Goal: Transaction & Acquisition: Purchase product/service

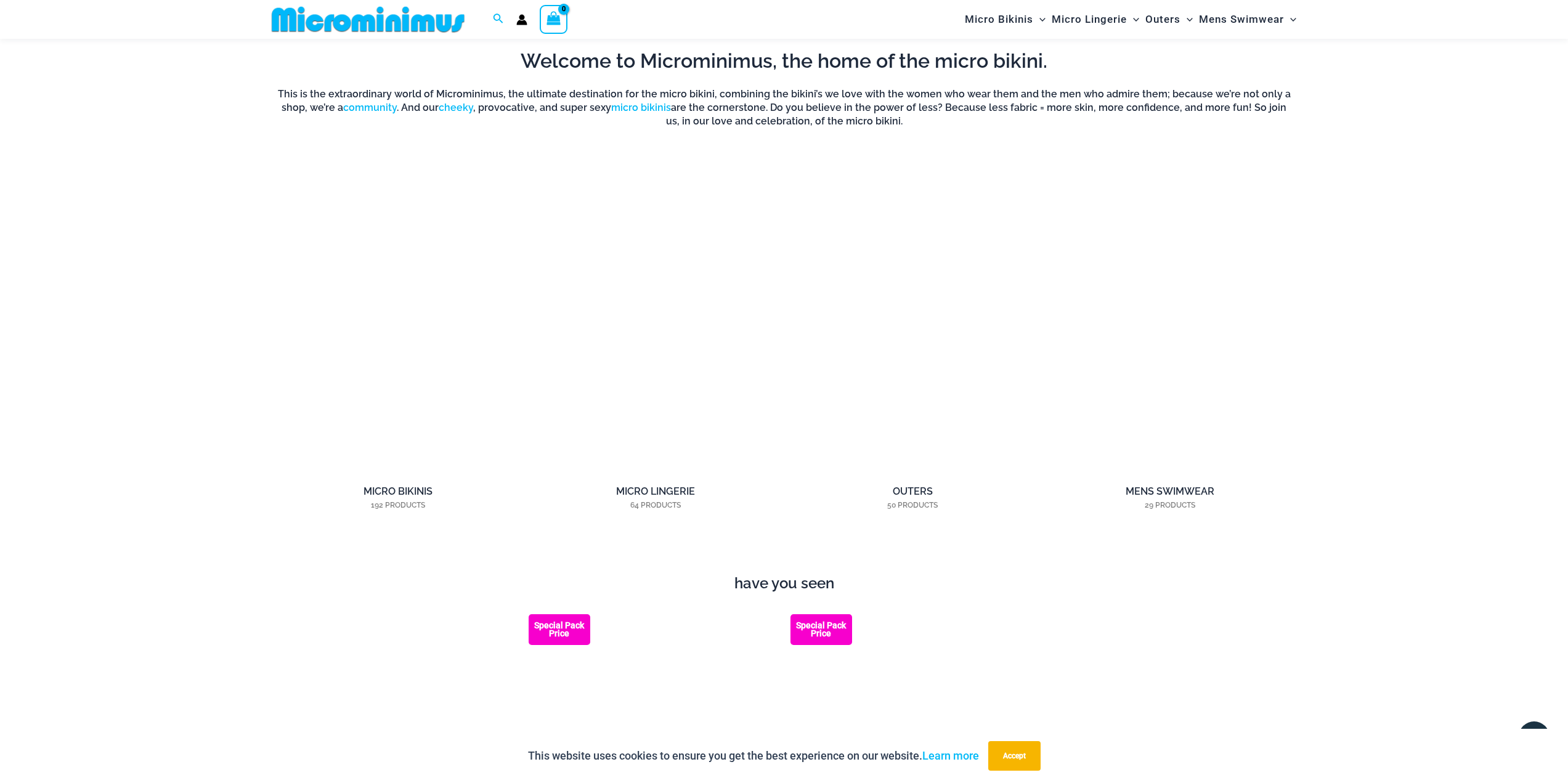
scroll to position [1286, 0]
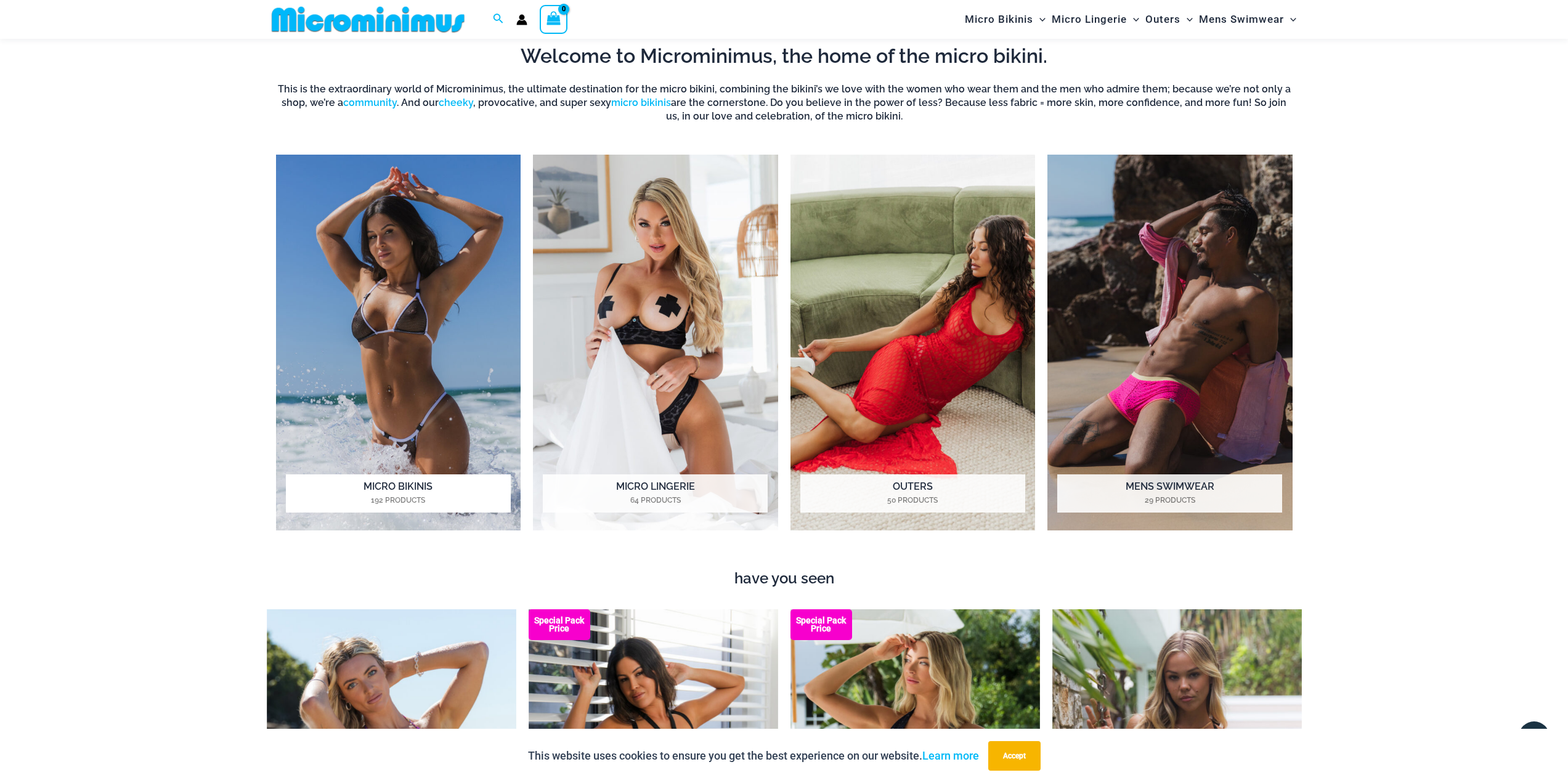
click at [470, 474] on h2 "Micro Bikinis 192 Products" at bounding box center [398, 493] width 225 height 38
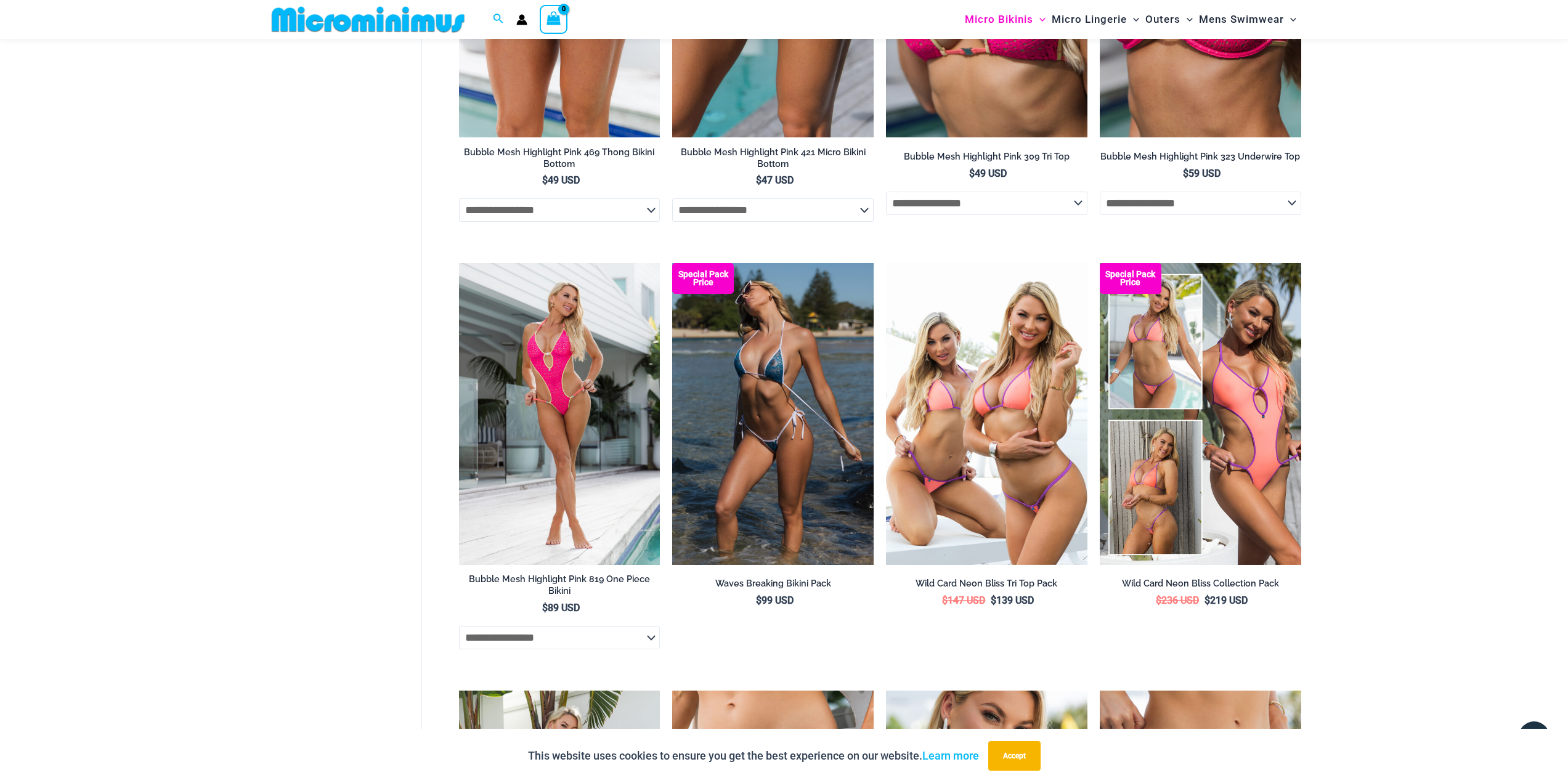
scroll to position [2268, 0]
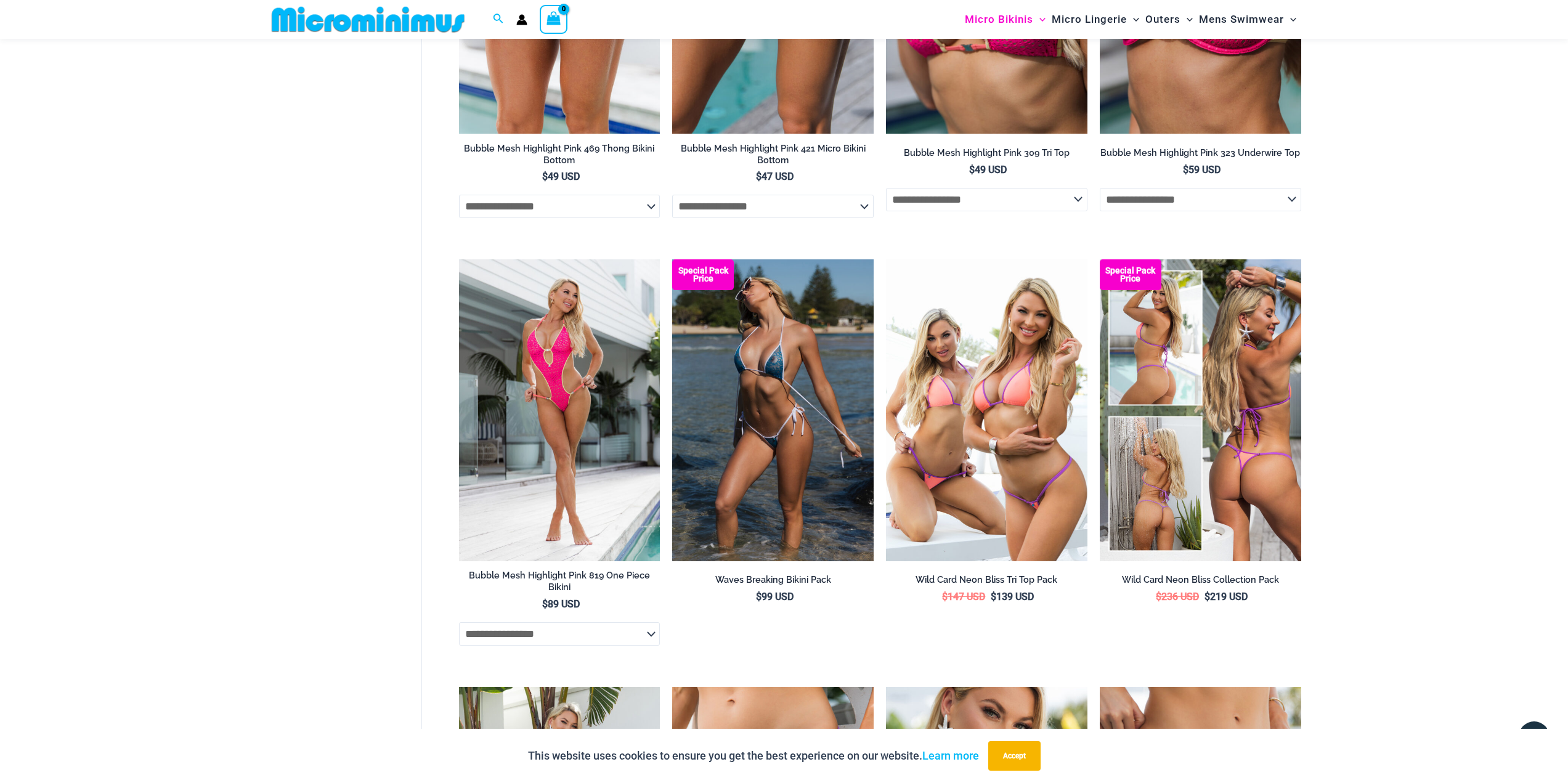
click at [1120, 485] on img at bounding box center [1200, 410] width 201 height 302
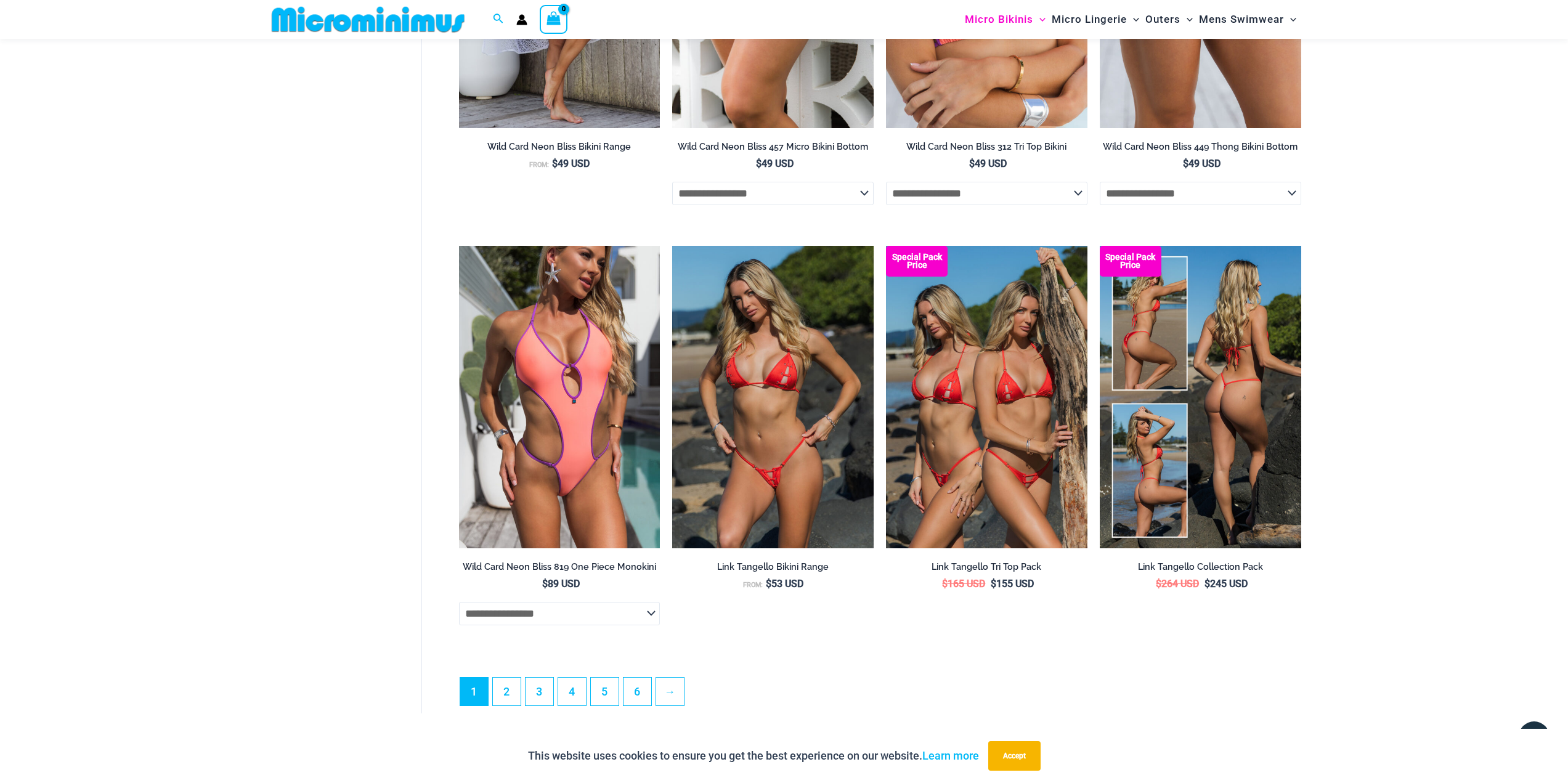
scroll to position [3131, 0]
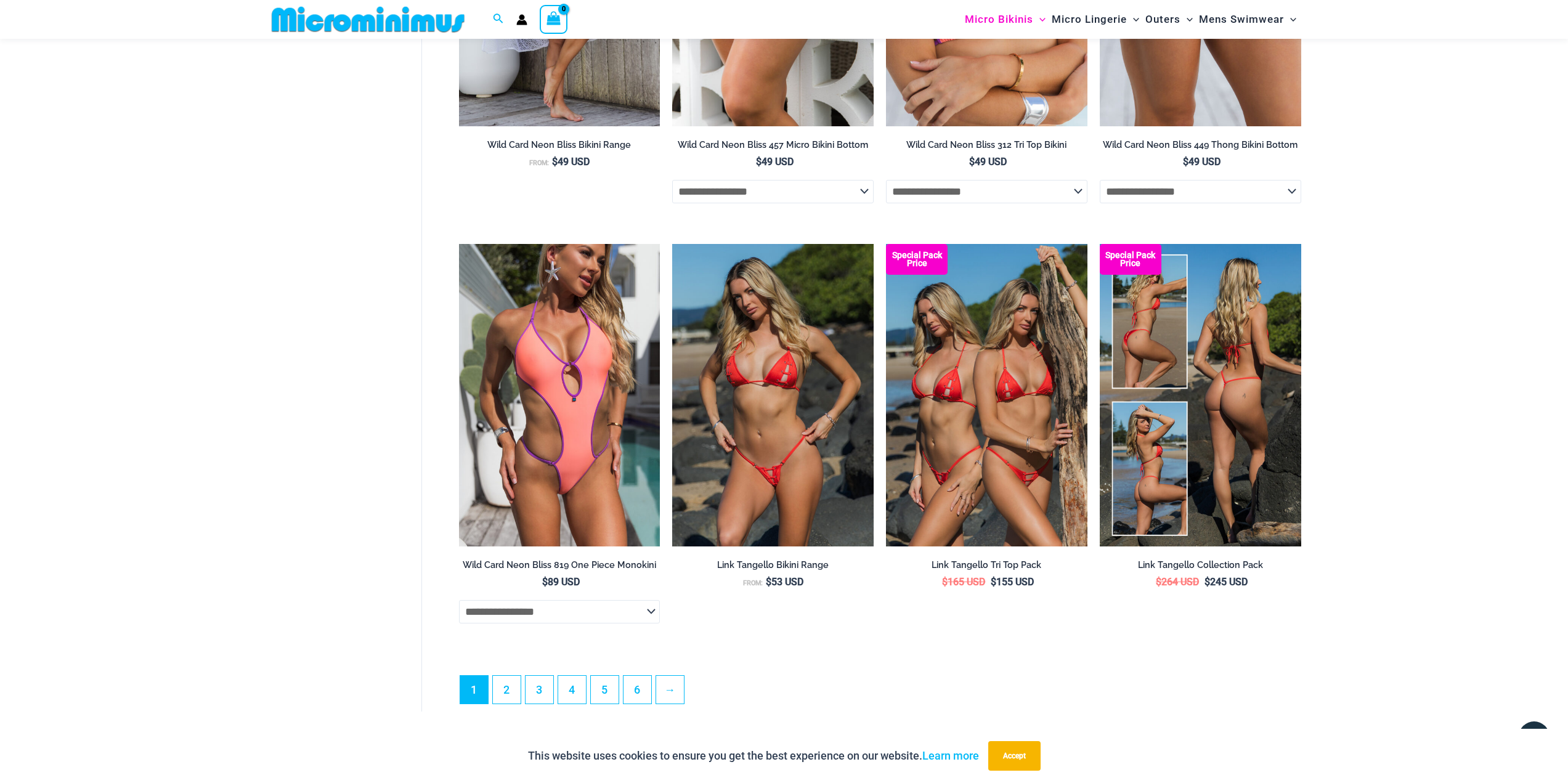
click at [1271, 474] on img at bounding box center [1200, 394] width 201 height 302
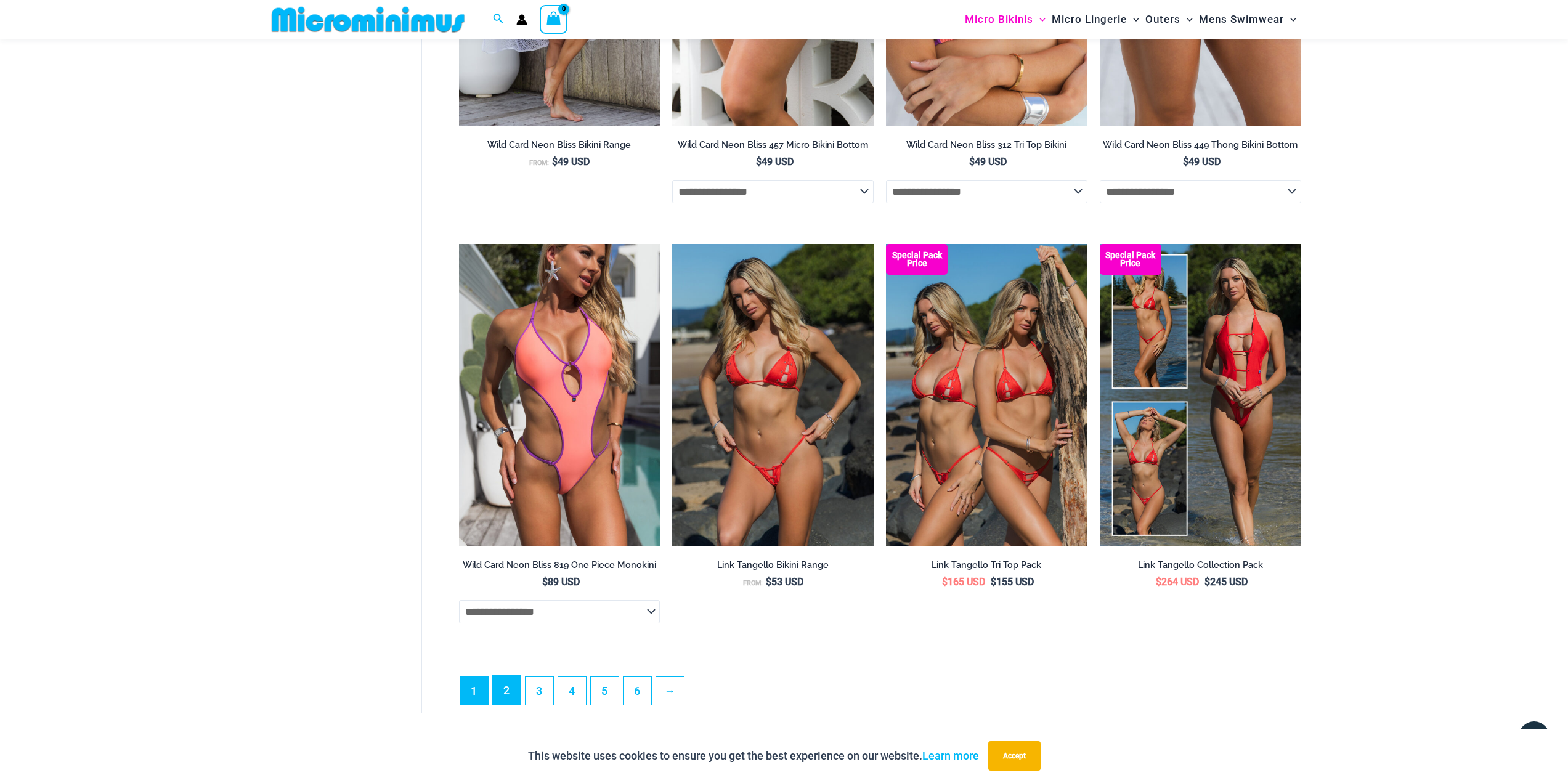
click at [516, 705] on link "2" at bounding box center [506, 691] width 28 height 29
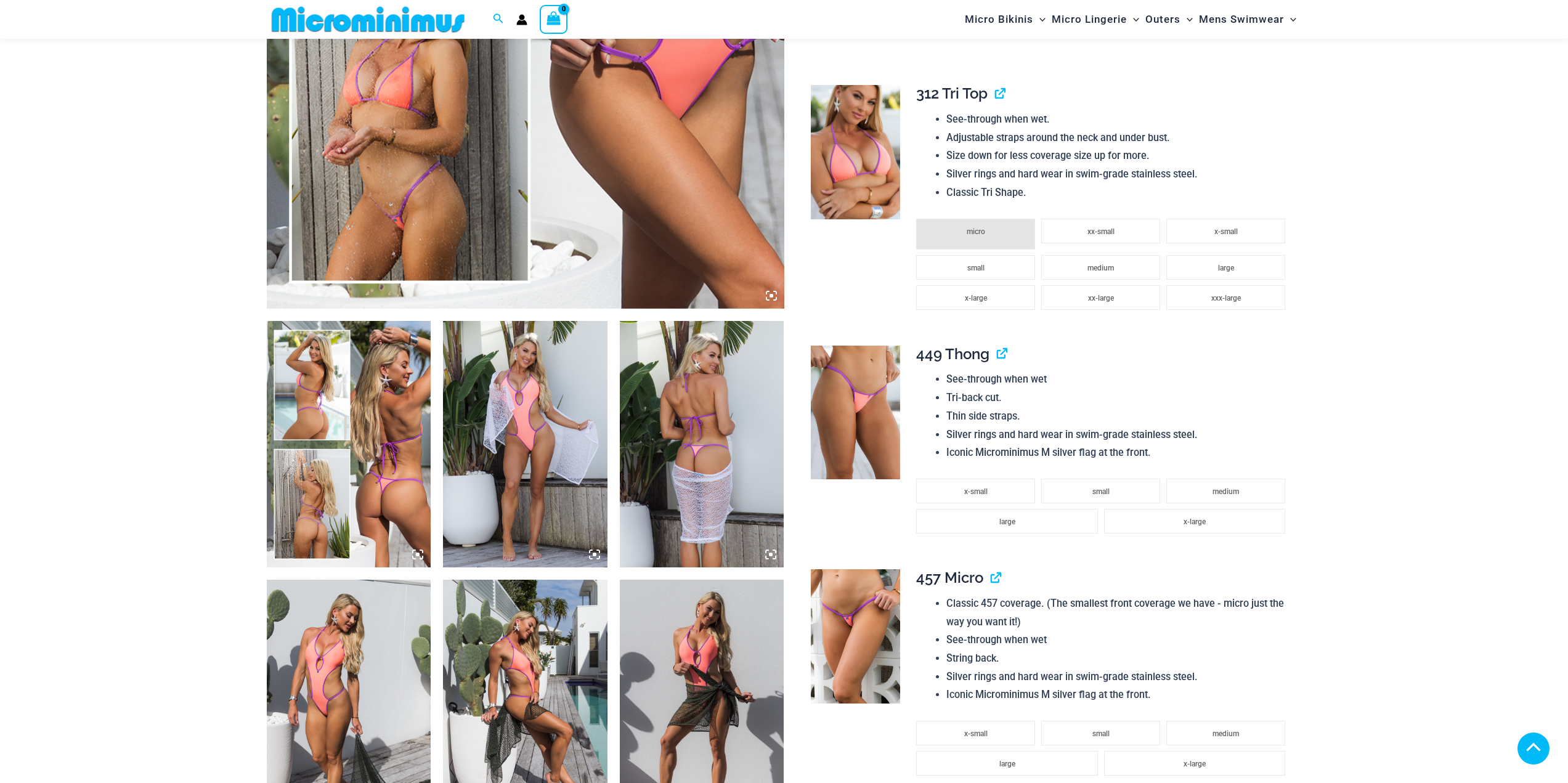
scroll to position [545, 0]
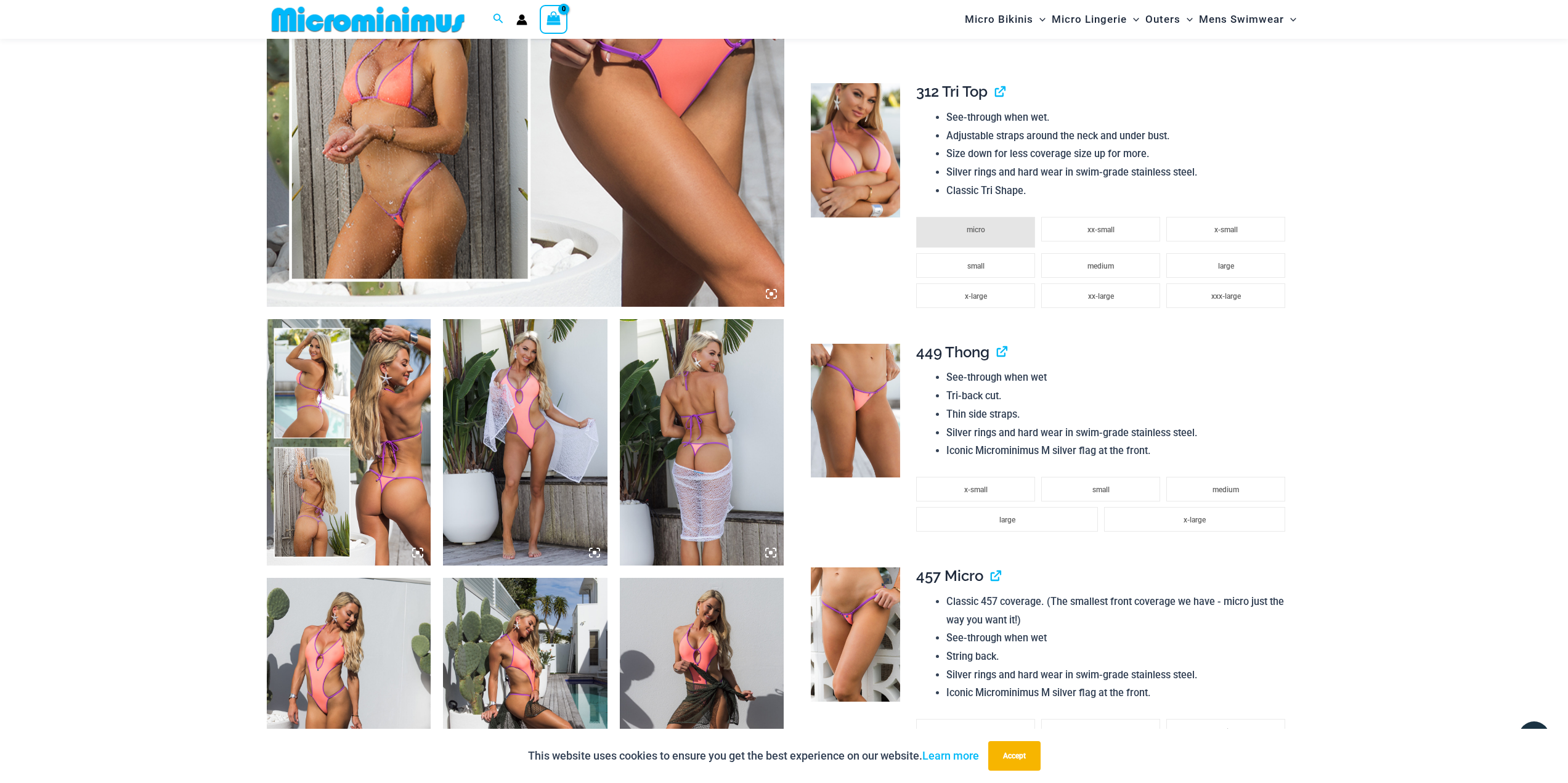
click at [866, 607] on img at bounding box center [856, 635] width 89 height 134
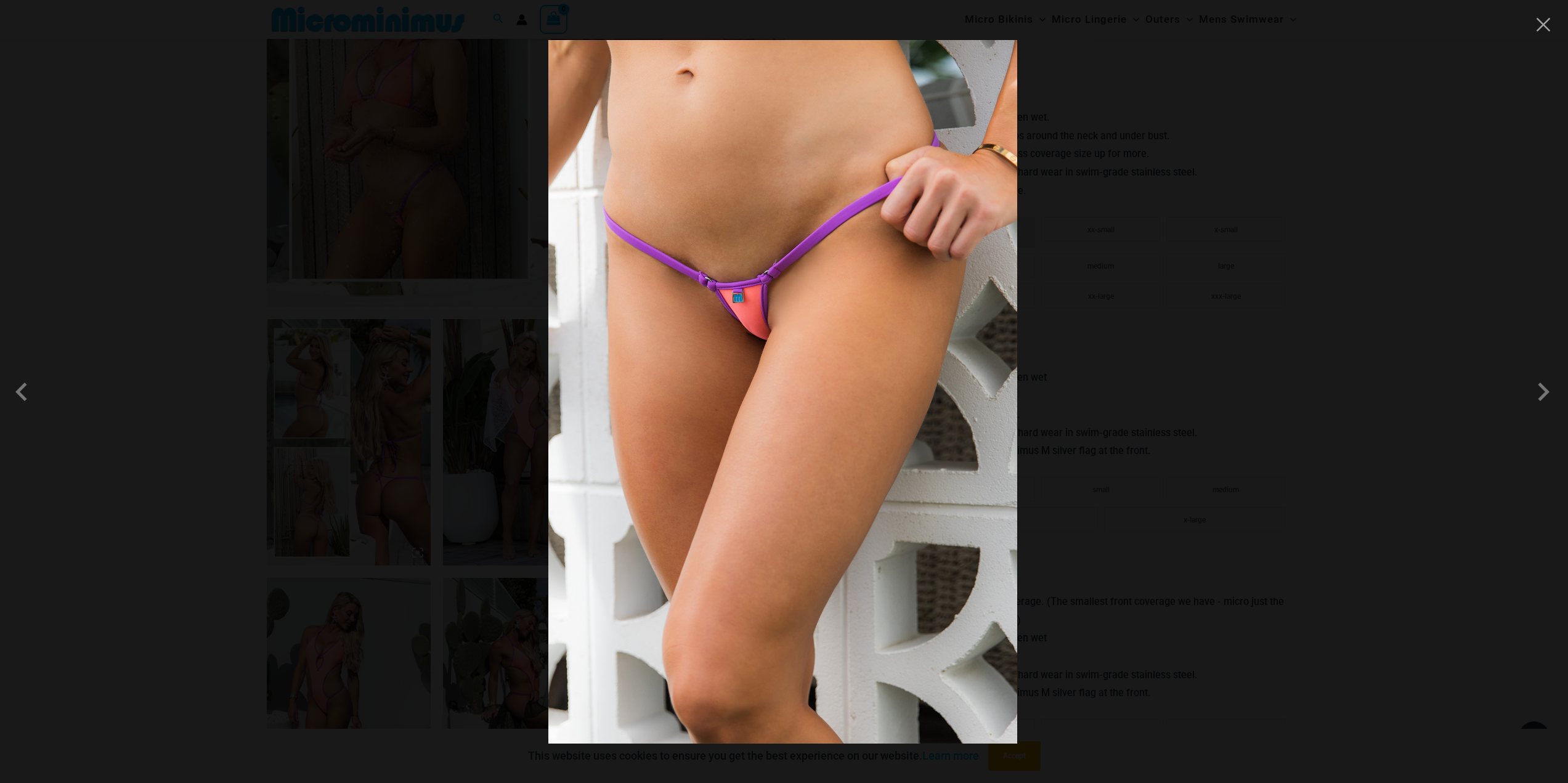
click at [1317, 357] on div at bounding box center [784, 392] width 1568 height 783
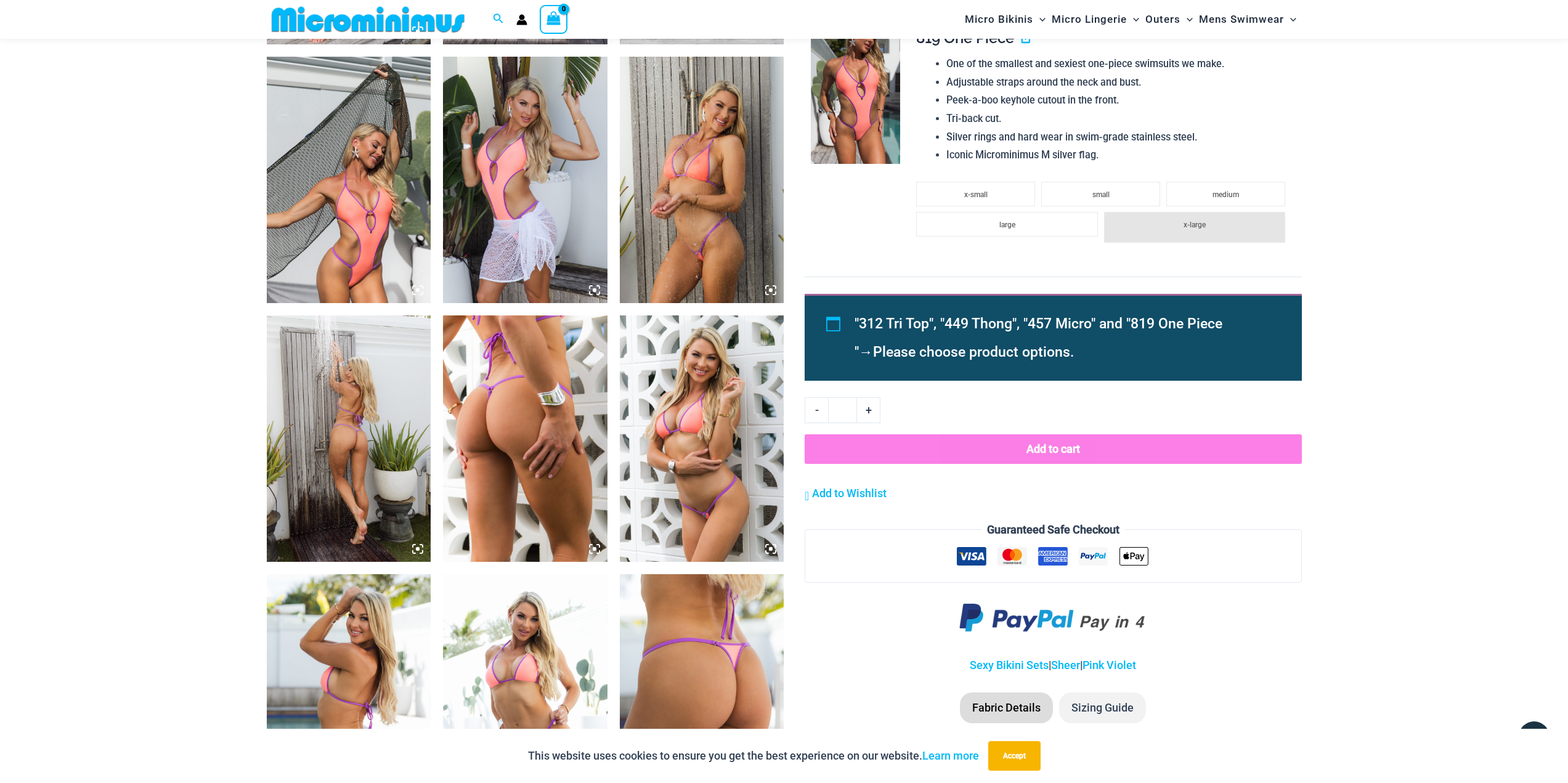
scroll to position [1469, 0]
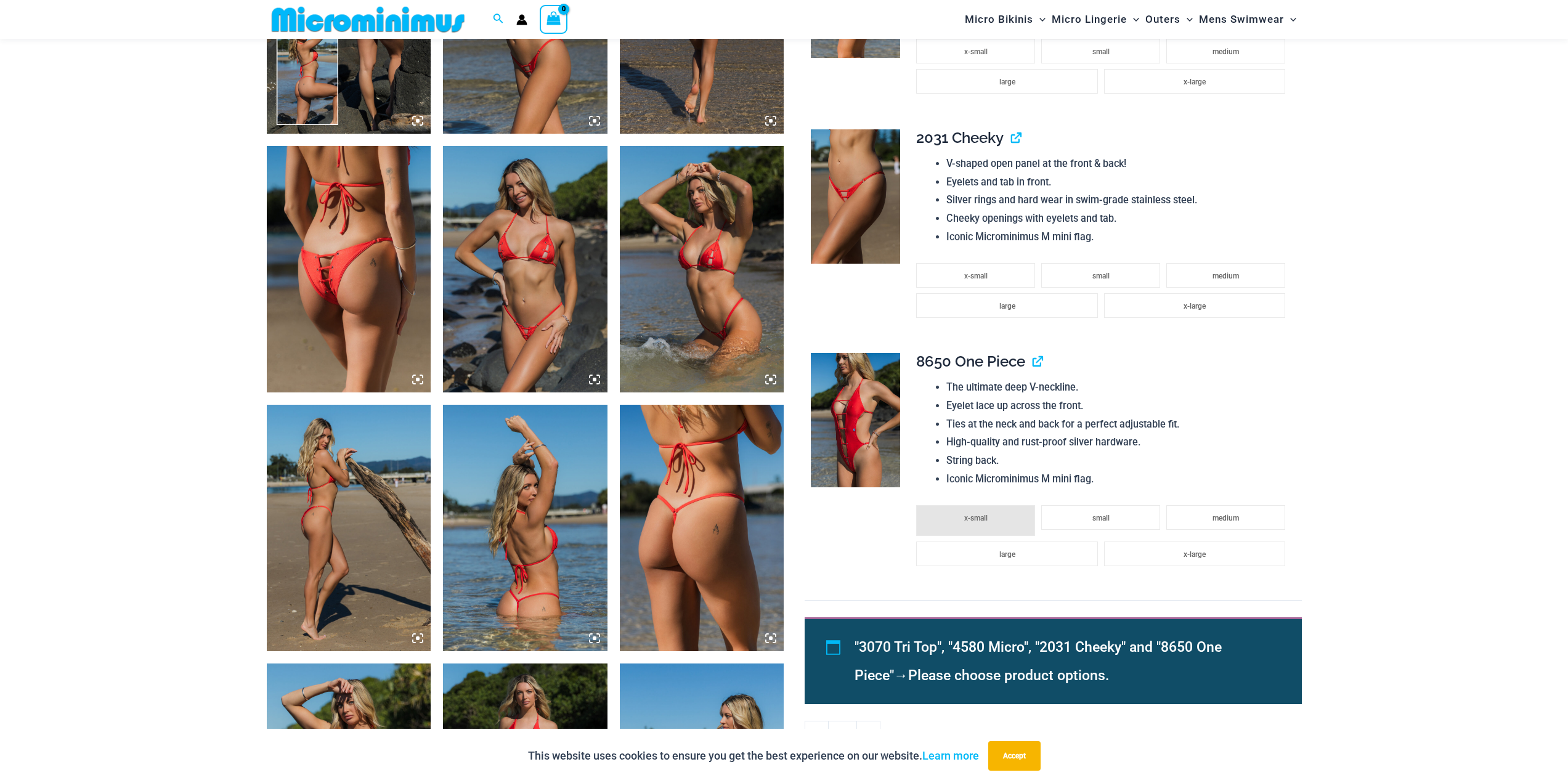
scroll to position [1037, 0]
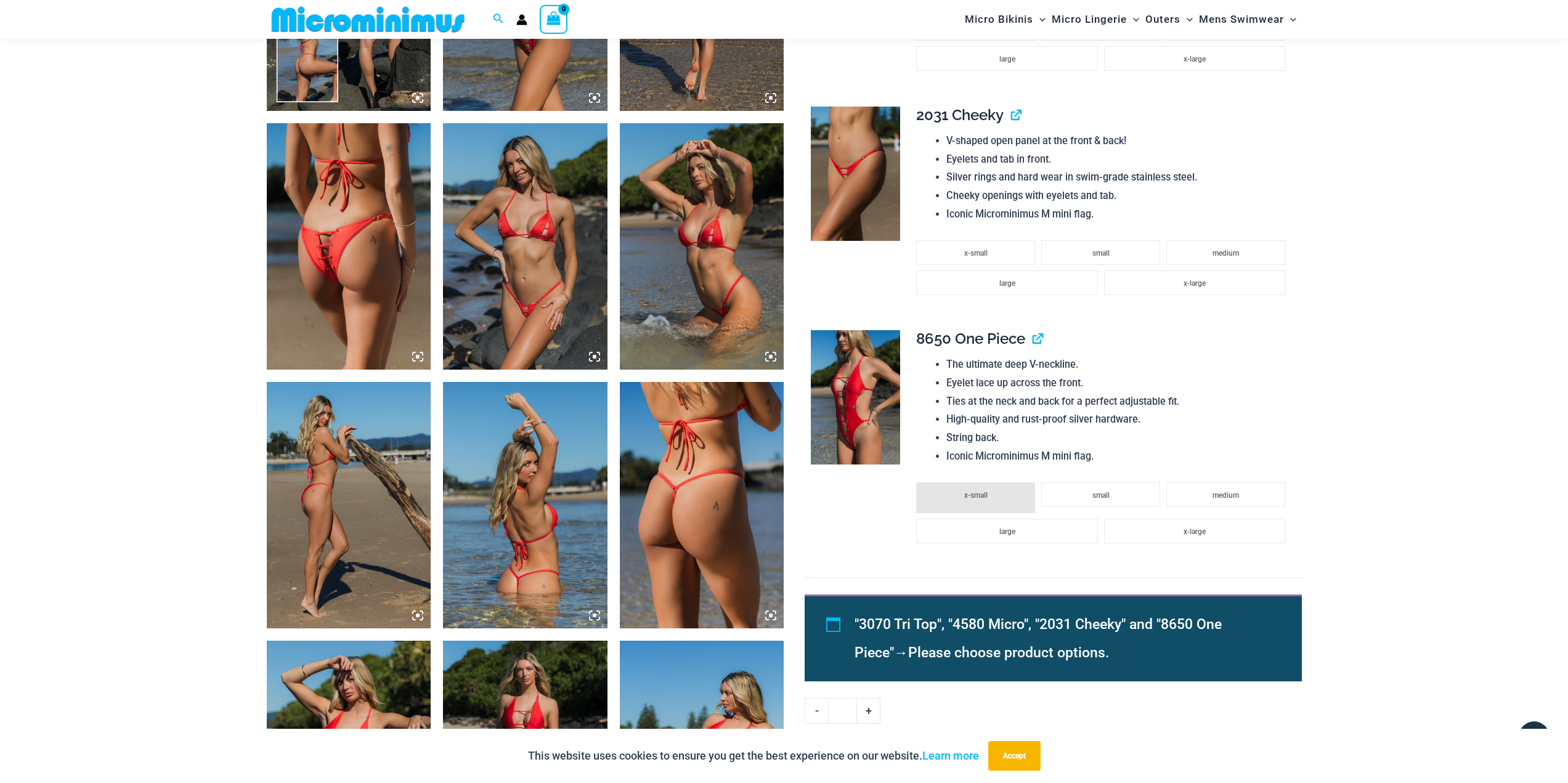
click at [851, 403] on img at bounding box center [856, 397] width 89 height 134
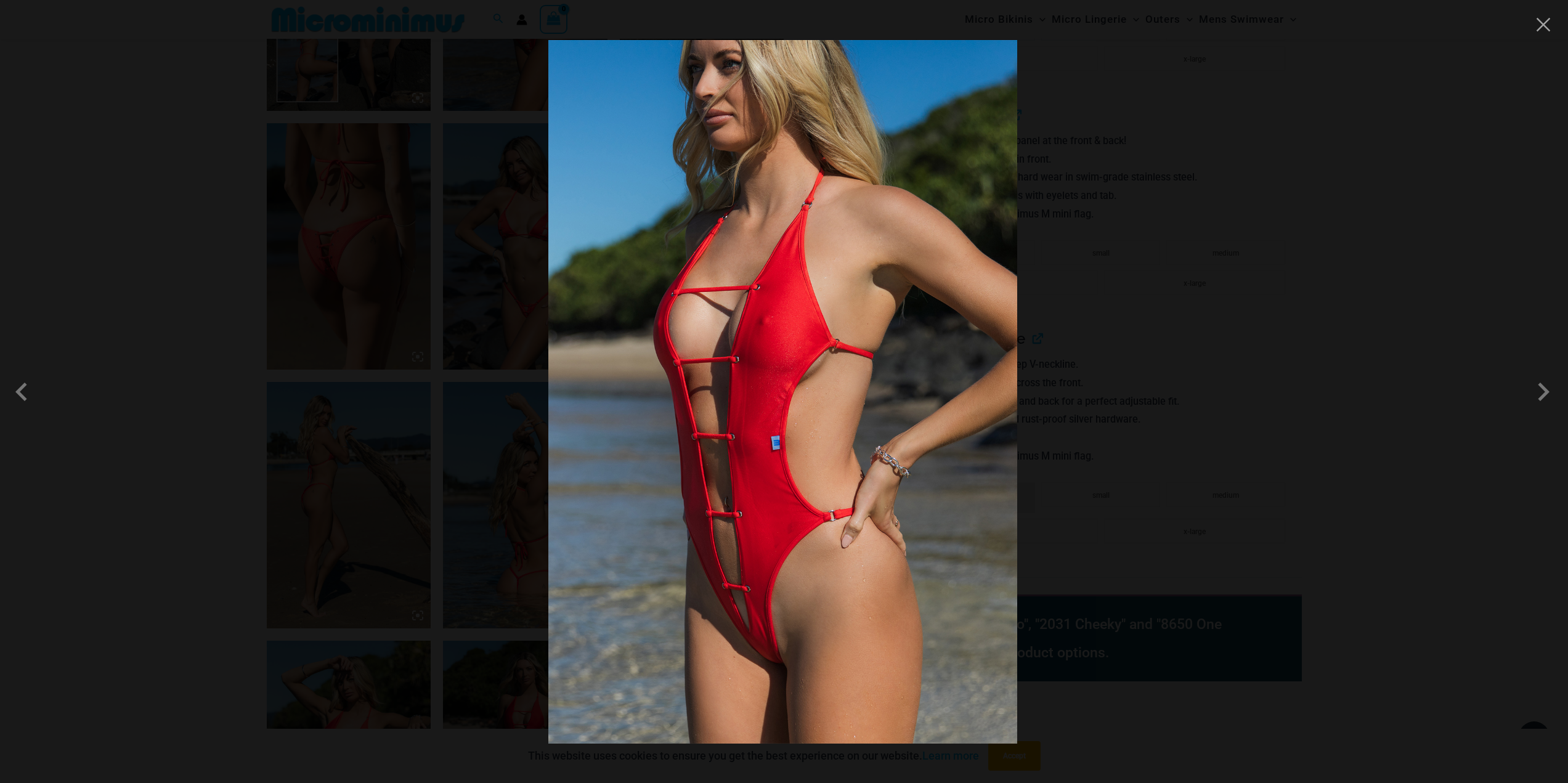
click at [851, 403] on img at bounding box center [782, 392] width 469 height 704
click at [1545, 403] on span at bounding box center [1543, 392] width 37 height 37
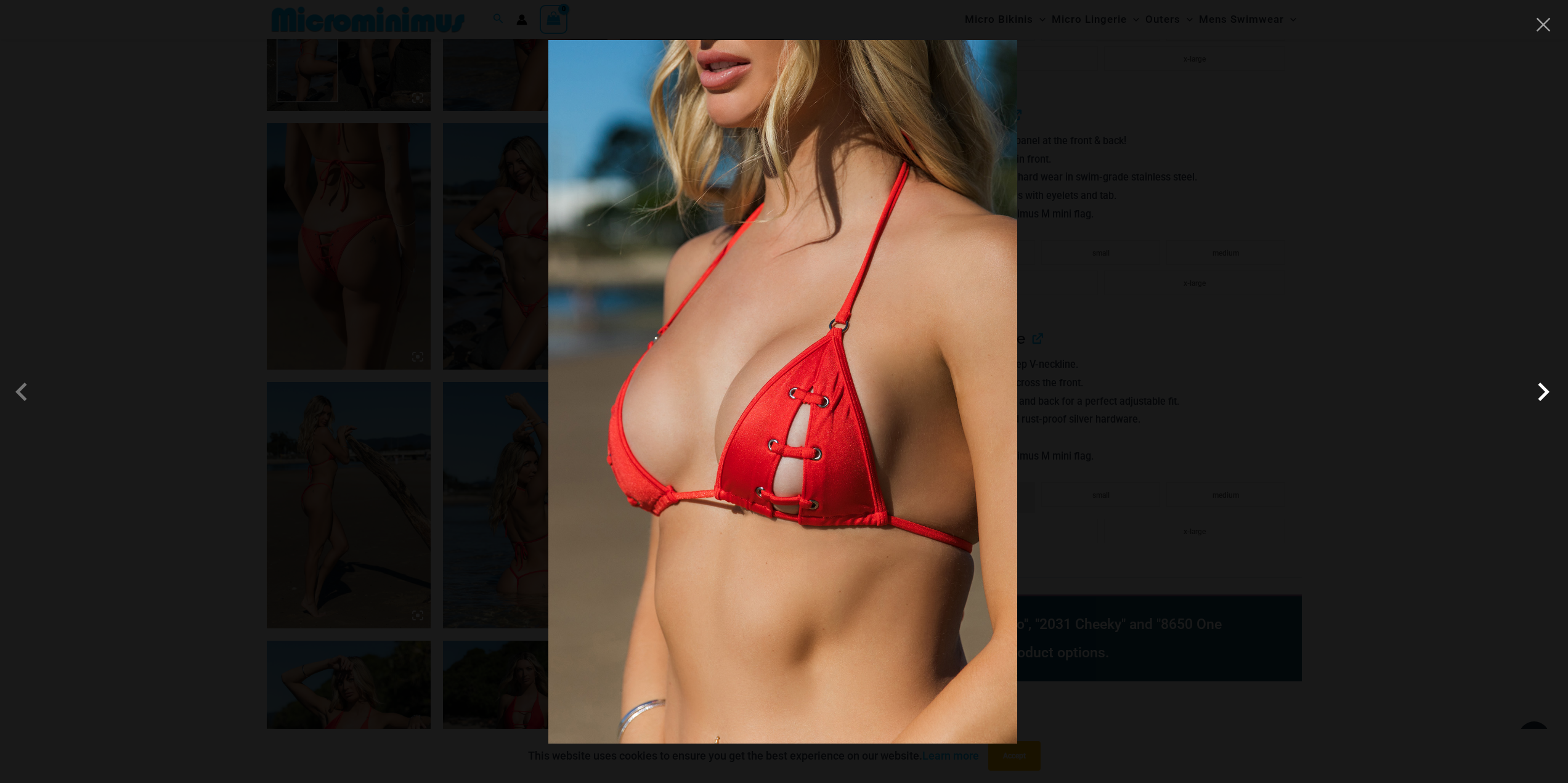
click at [1546, 403] on span at bounding box center [1543, 392] width 37 height 37
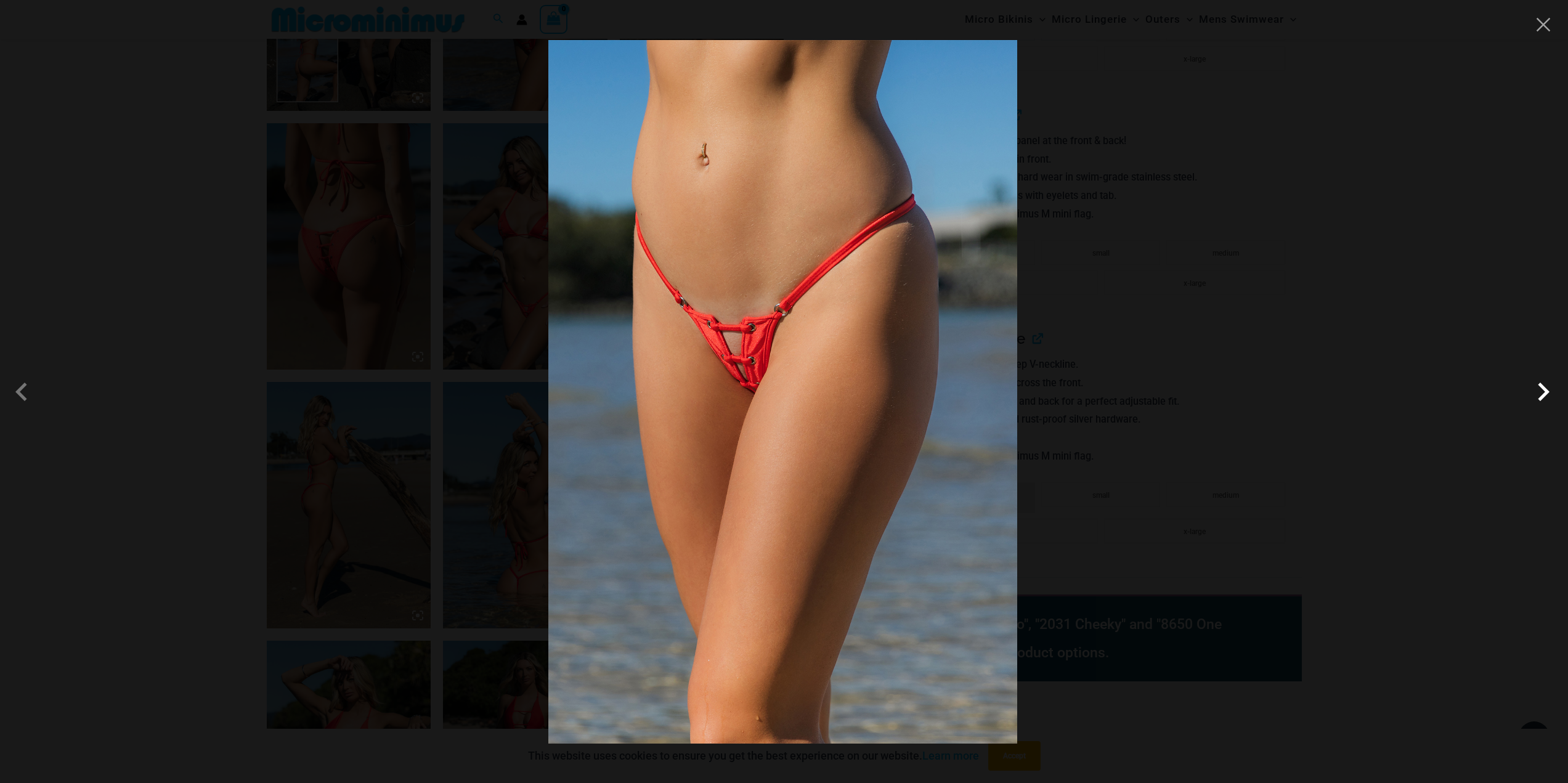
click at [1546, 403] on span at bounding box center [1543, 392] width 37 height 37
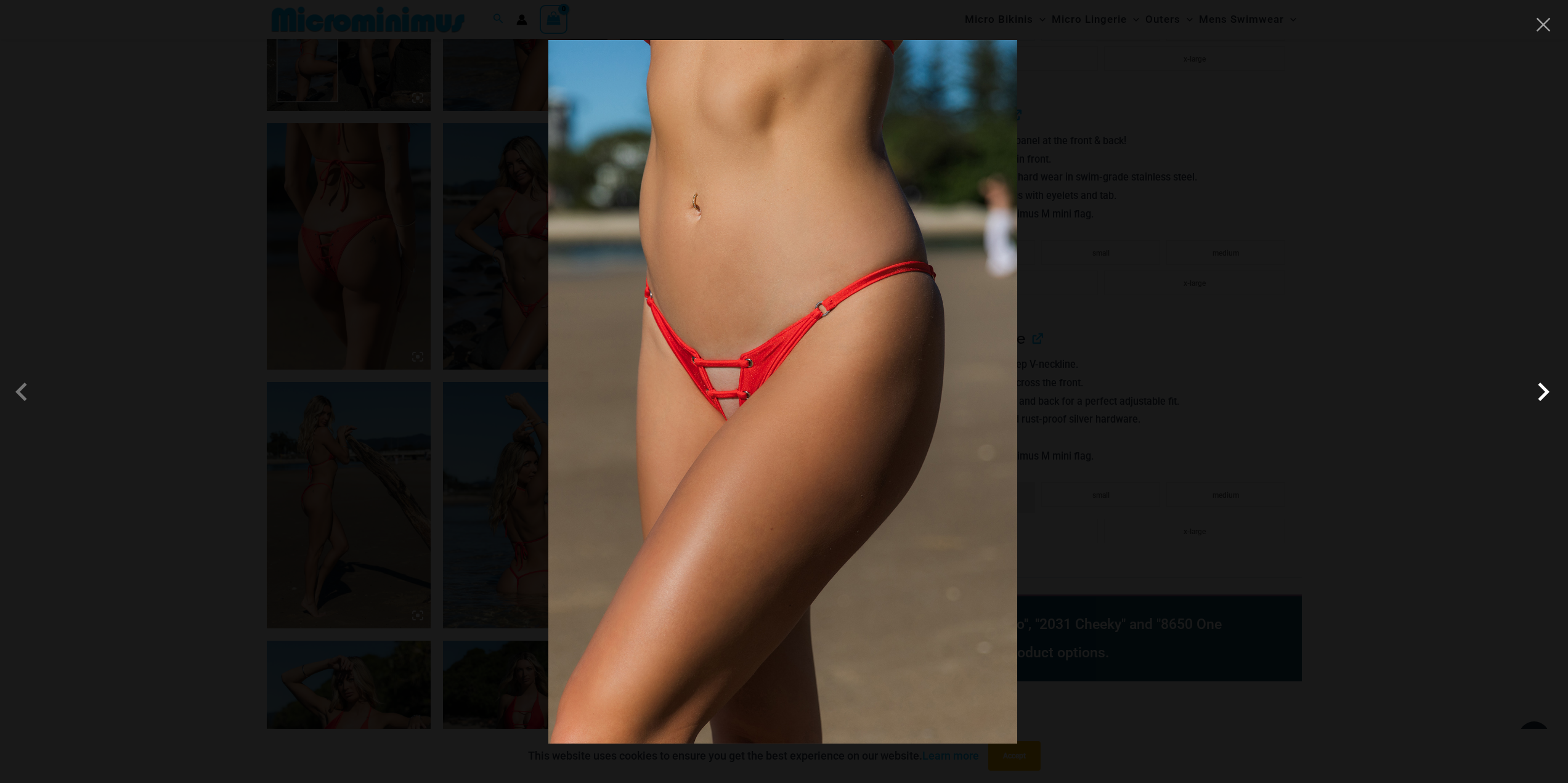
click at [1549, 403] on span at bounding box center [1543, 392] width 37 height 37
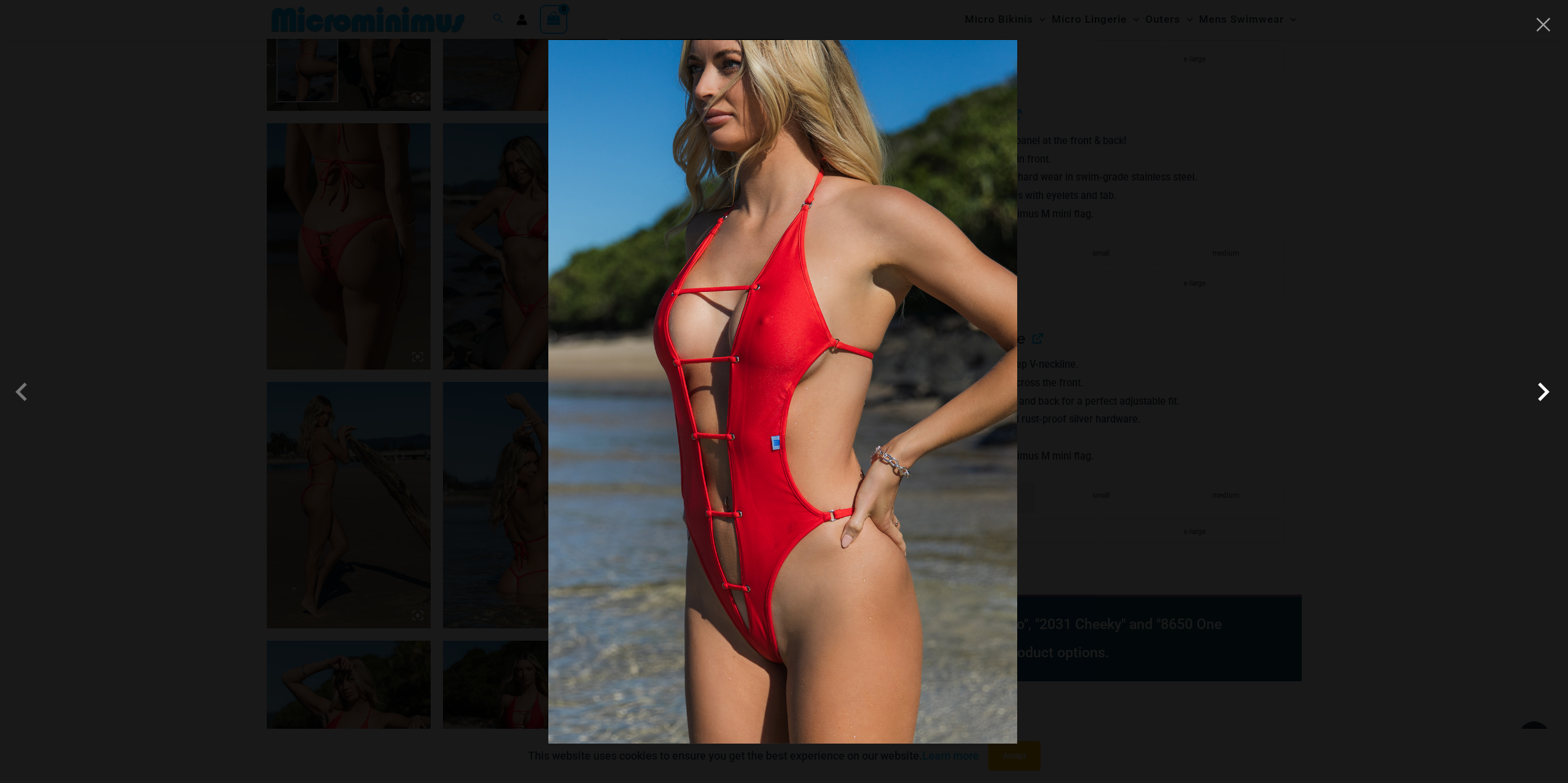
click at [1549, 403] on span at bounding box center [1543, 392] width 37 height 37
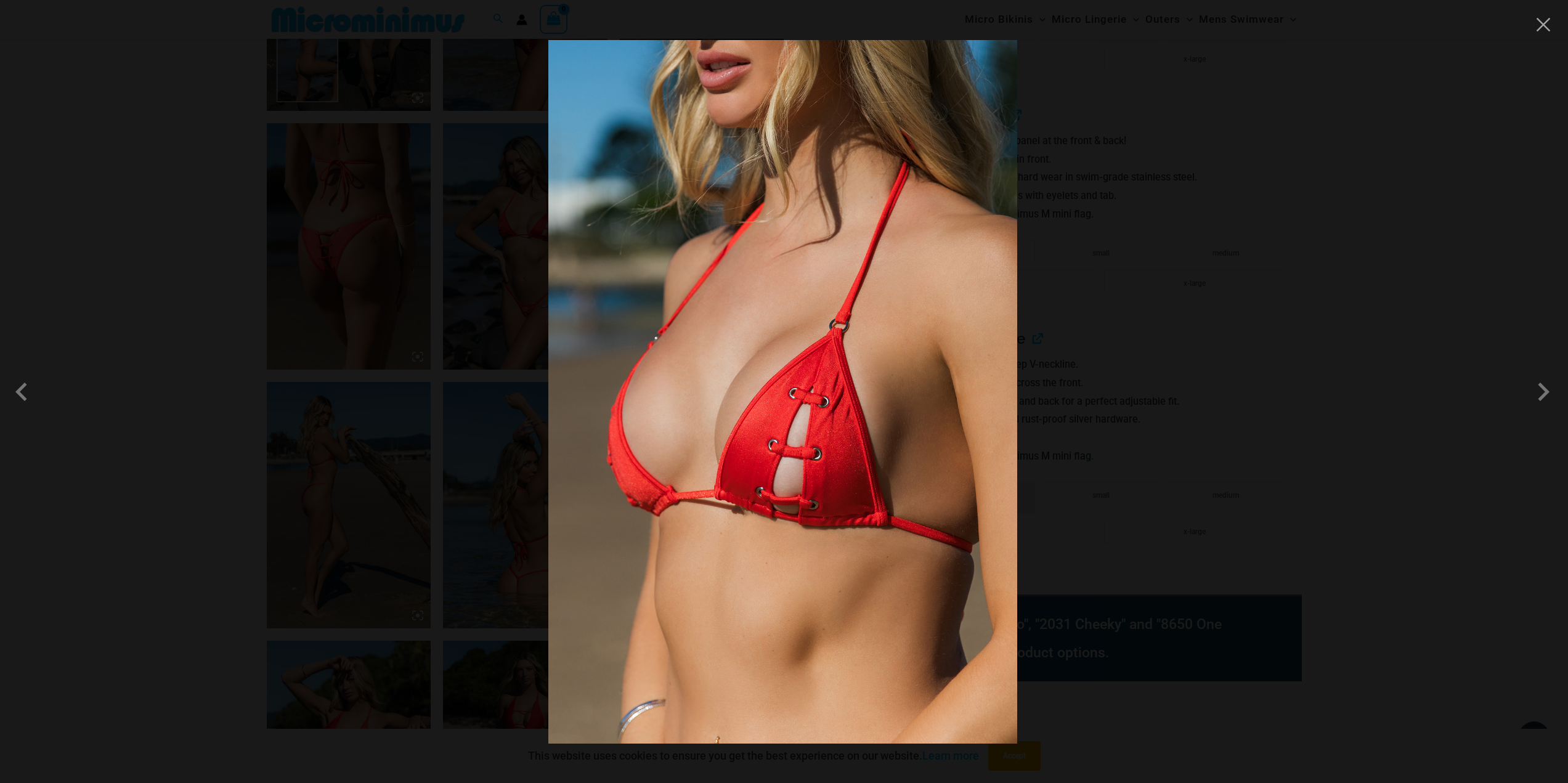
click at [1514, 421] on div at bounding box center [784, 392] width 1568 height 783
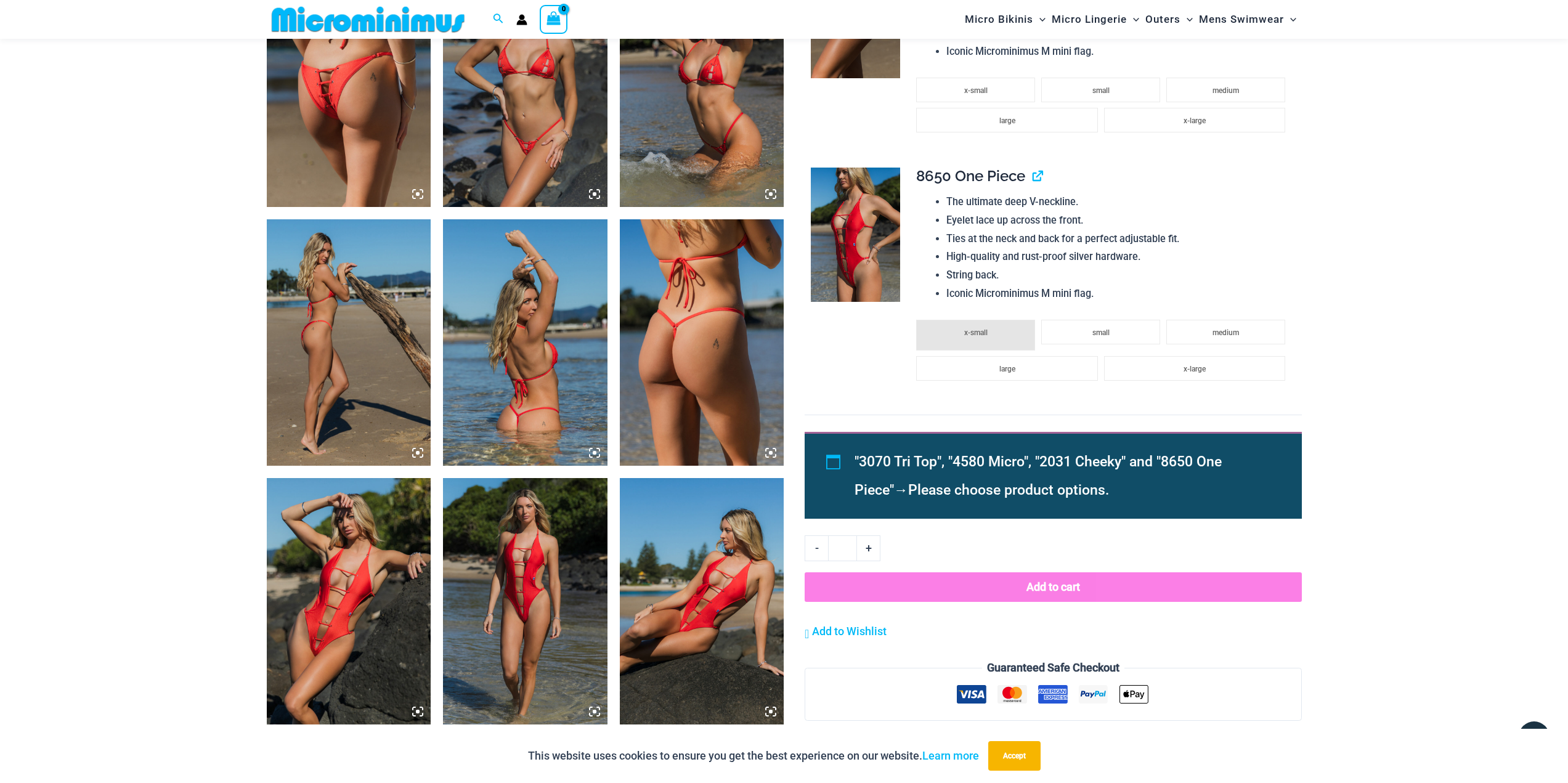
scroll to position [1283, 0]
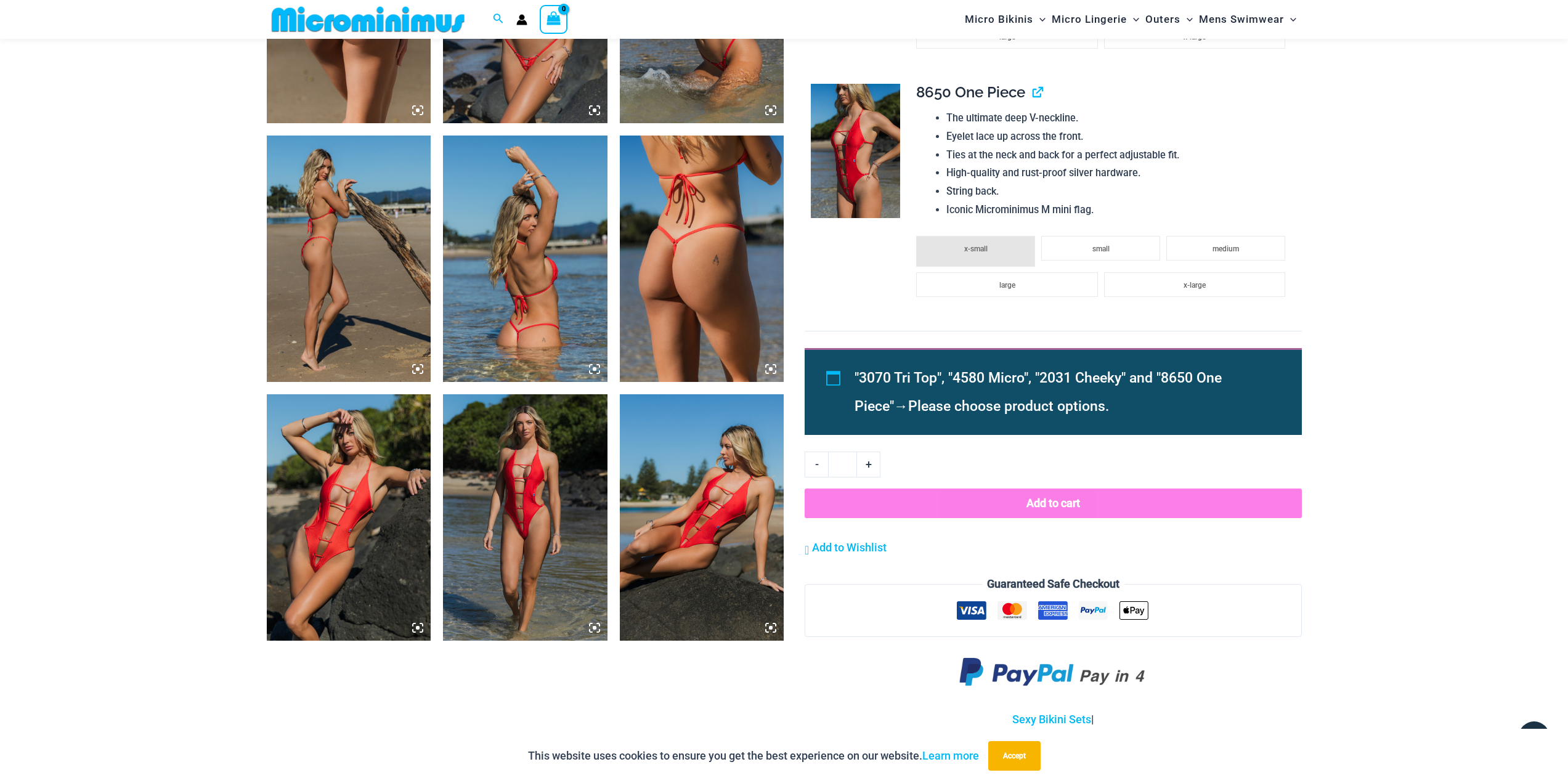
click at [525, 497] on img at bounding box center [525, 518] width 165 height 247
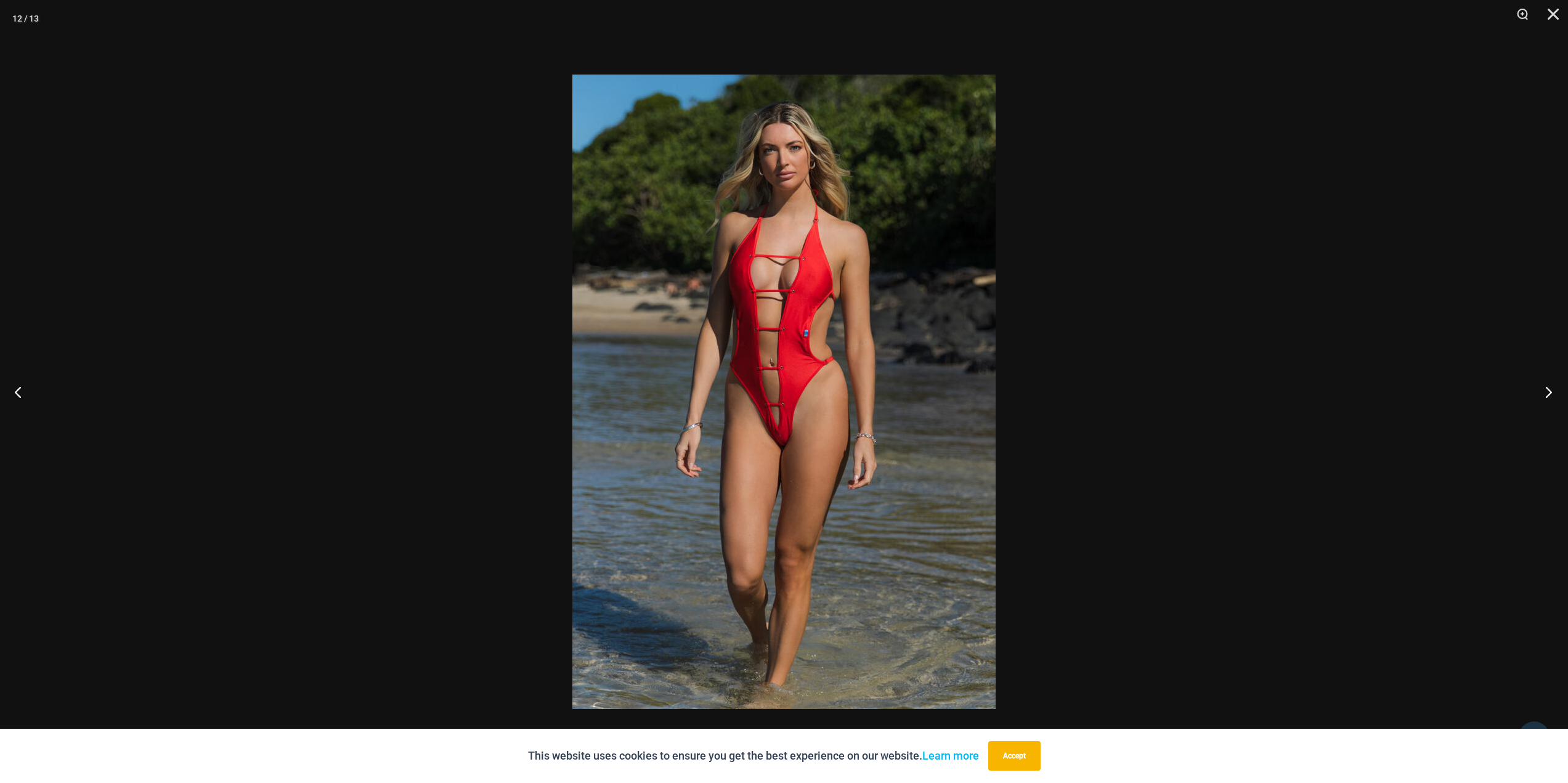
click at [1546, 394] on button "Next" at bounding box center [1545, 392] width 46 height 62
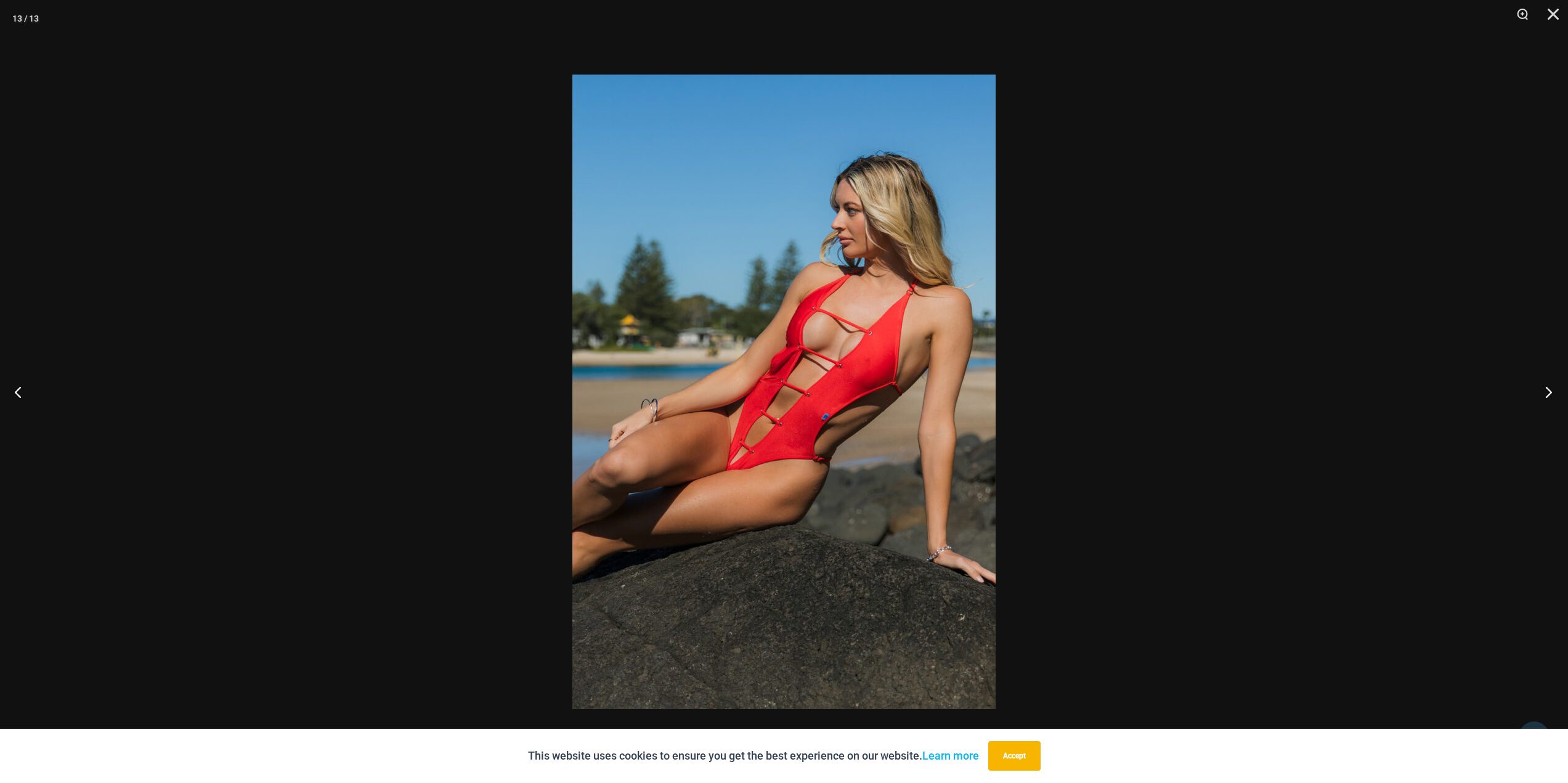
click at [1546, 394] on button "Next" at bounding box center [1545, 392] width 46 height 62
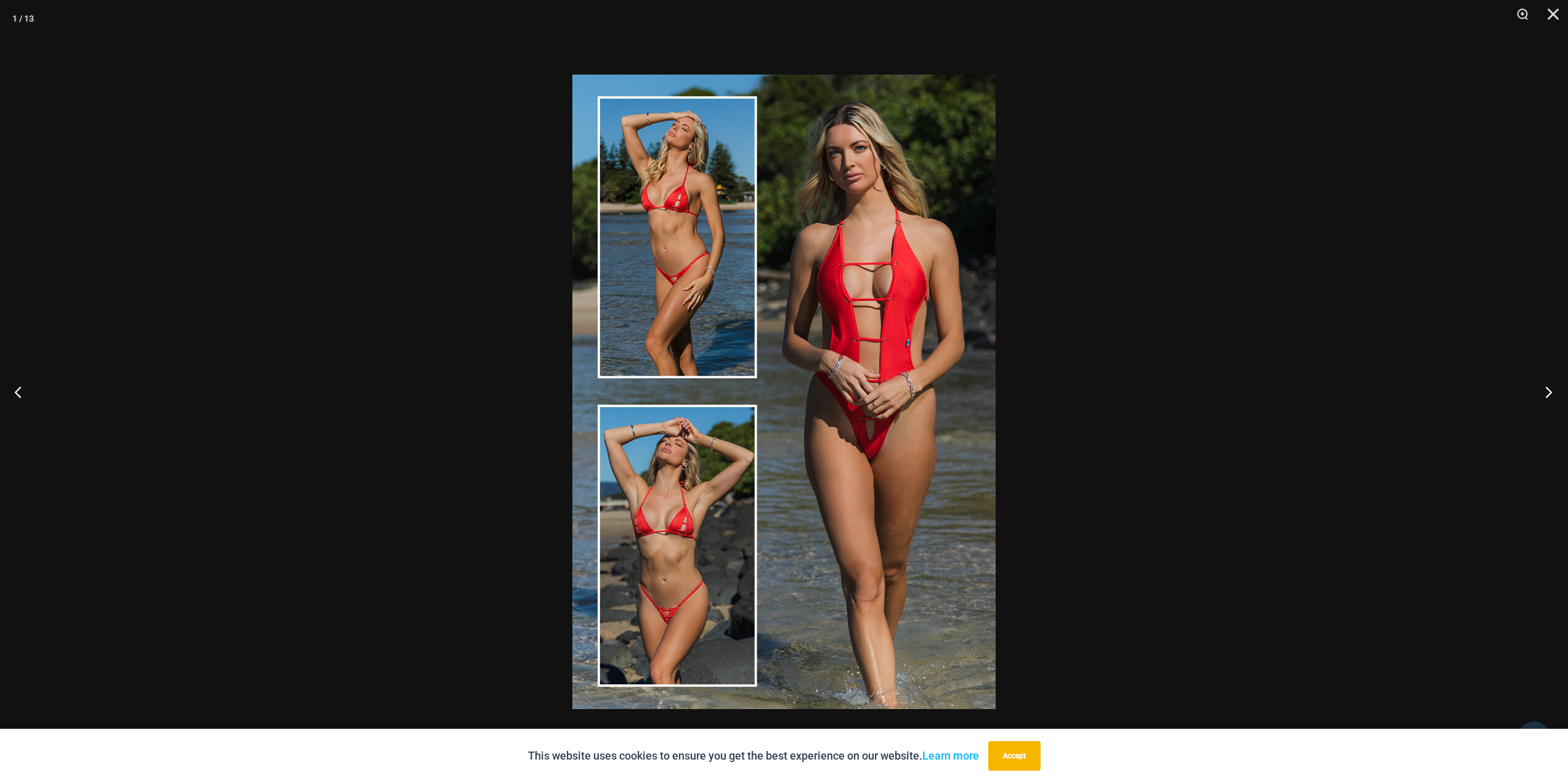
click at [1546, 394] on button "Next" at bounding box center [1545, 392] width 46 height 62
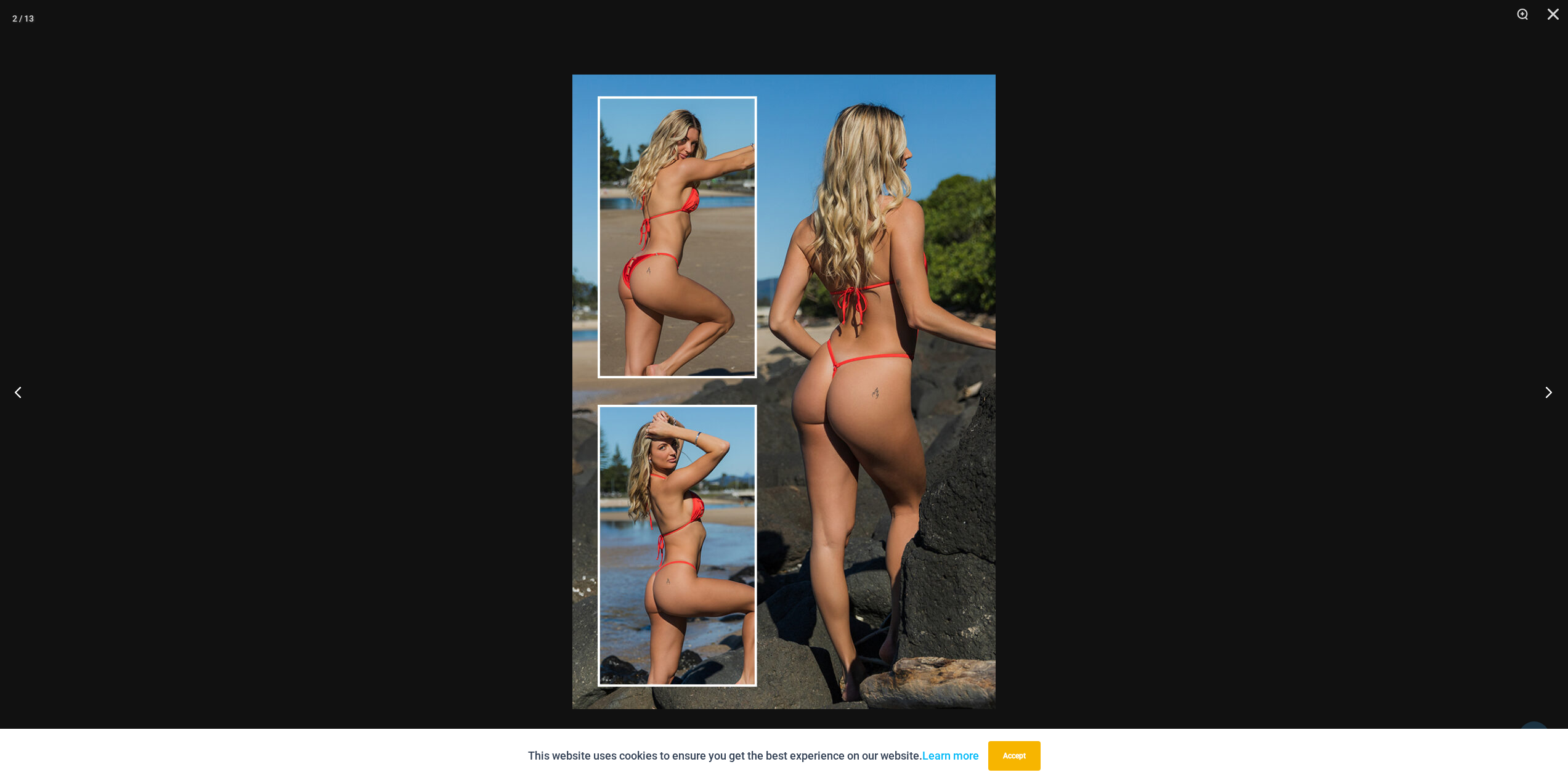
click at [1546, 394] on button "Next" at bounding box center [1545, 392] width 46 height 62
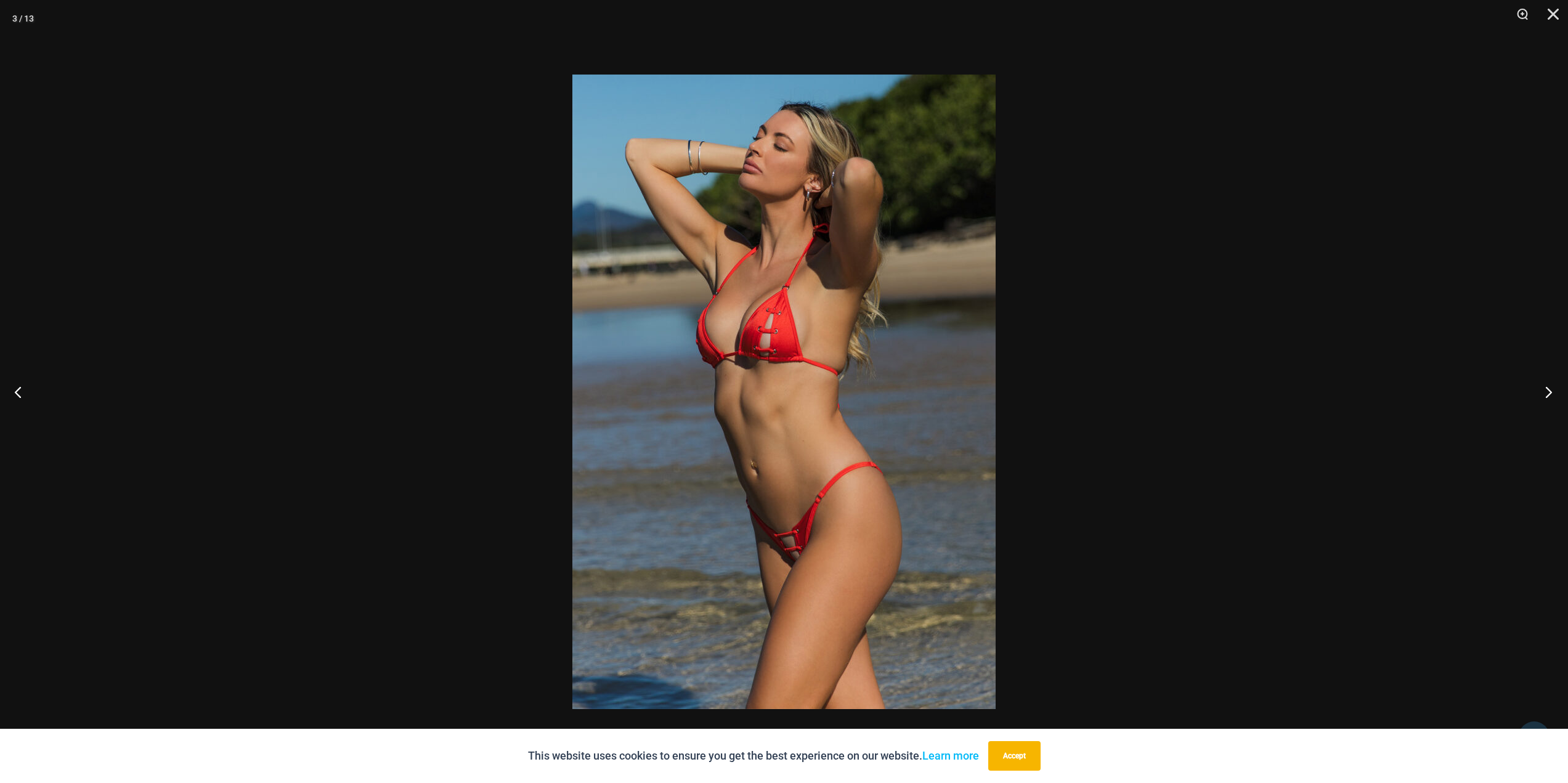
click at [1546, 394] on button "Next" at bounding box center [1545, 392] width 46 height 62
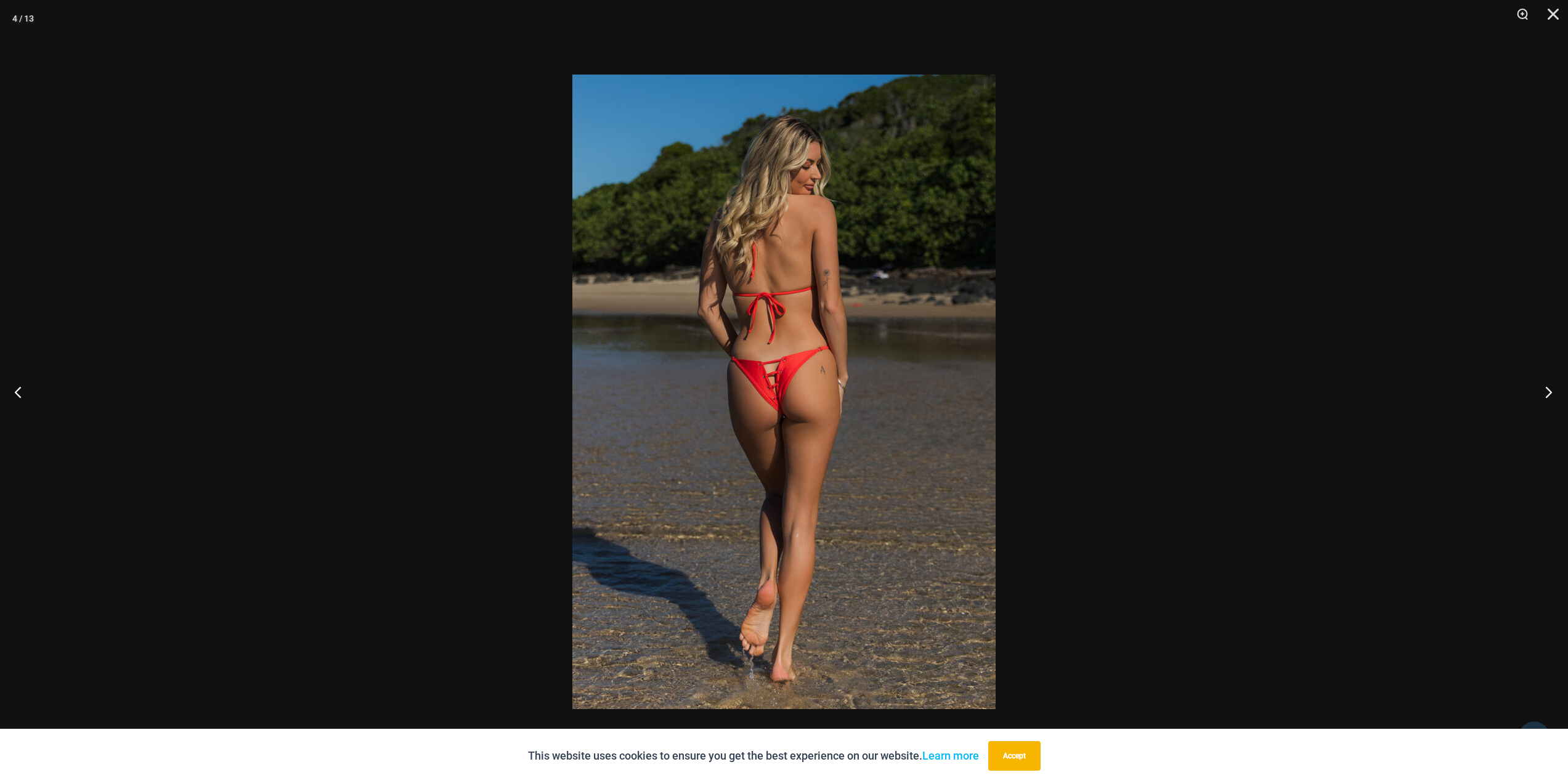
click at [1546, 394] on button "Next" at bounding box center [1545, 392] width 46 height 62
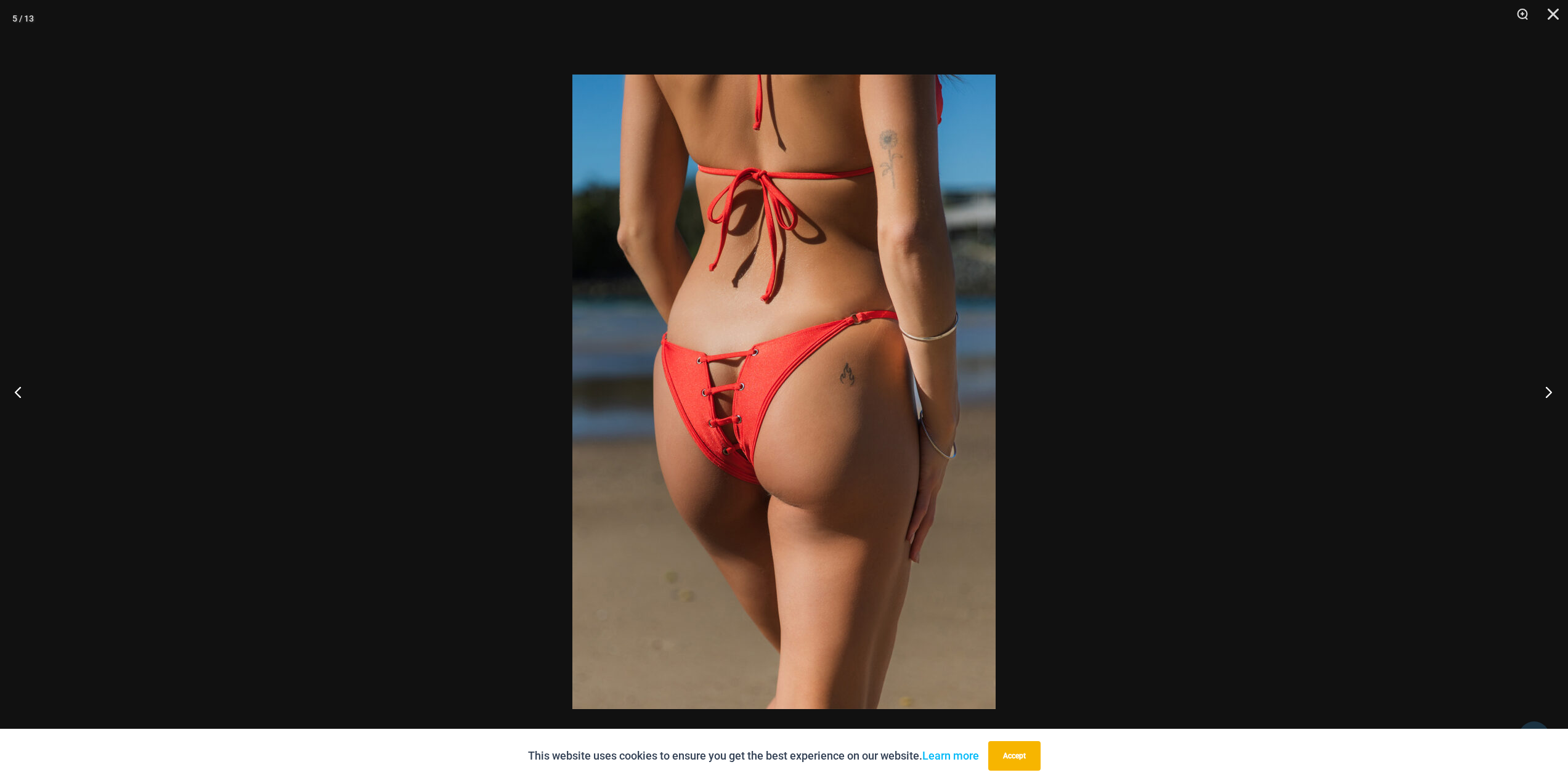
click at [1546, 394] on button "Next" at bounding box center [1545, 392] width 46 height 62
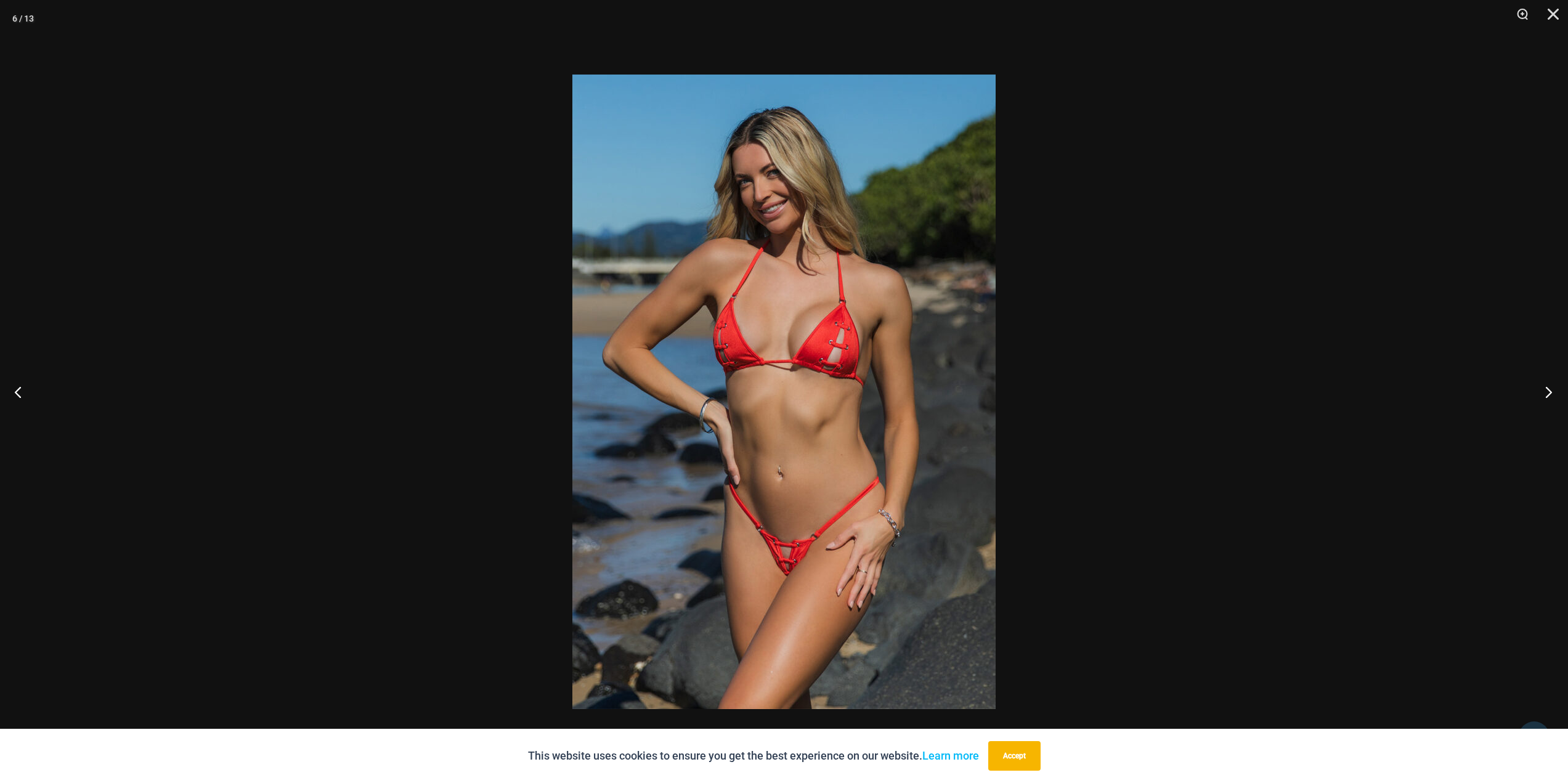
click at [1546, 394] on button "Next" at bounding box center [1545, 392] width 46 height 62
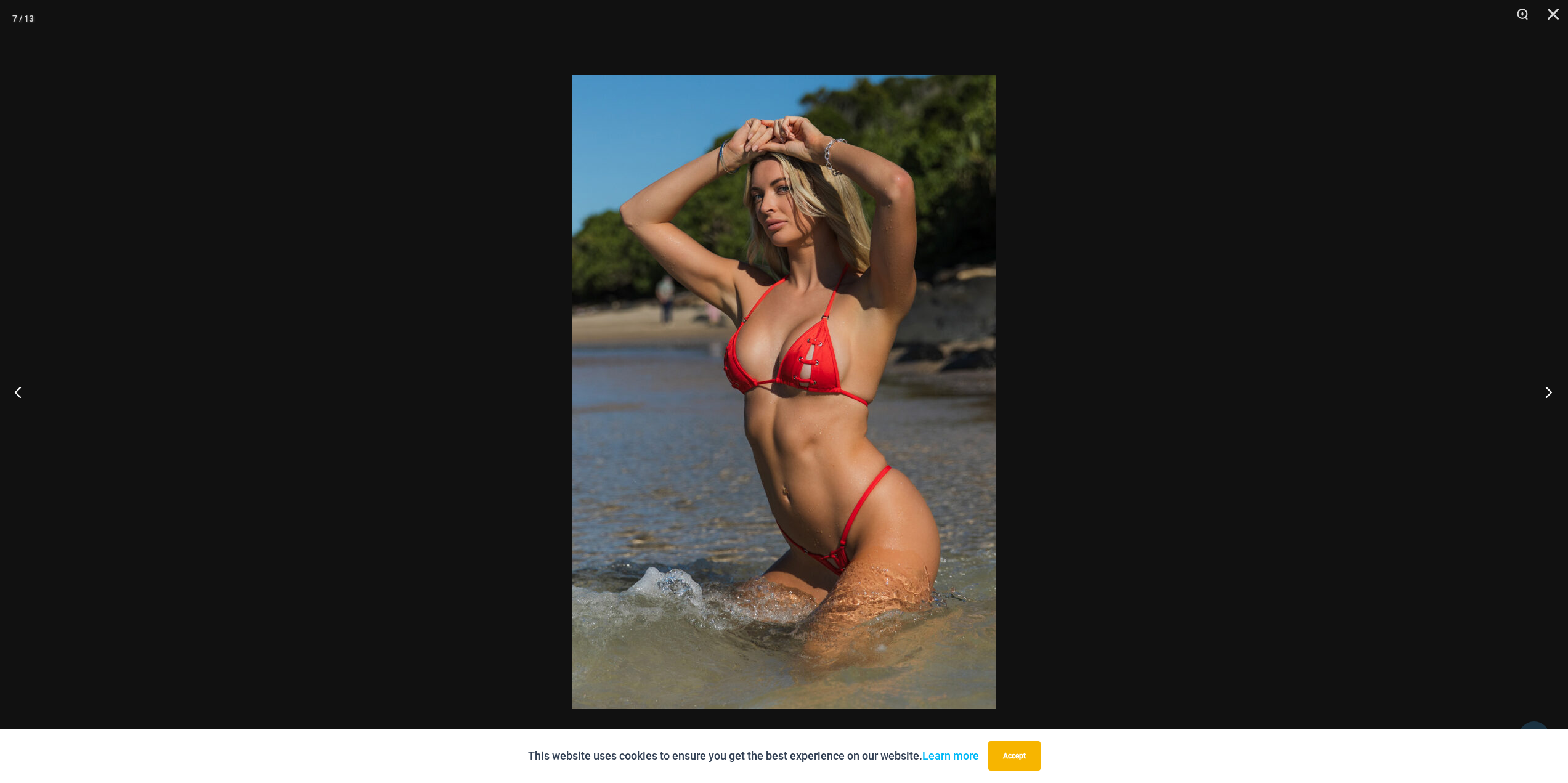
click at [1546, 394] on button "Next" at bounding box center [1545, 392] width 46 height 62
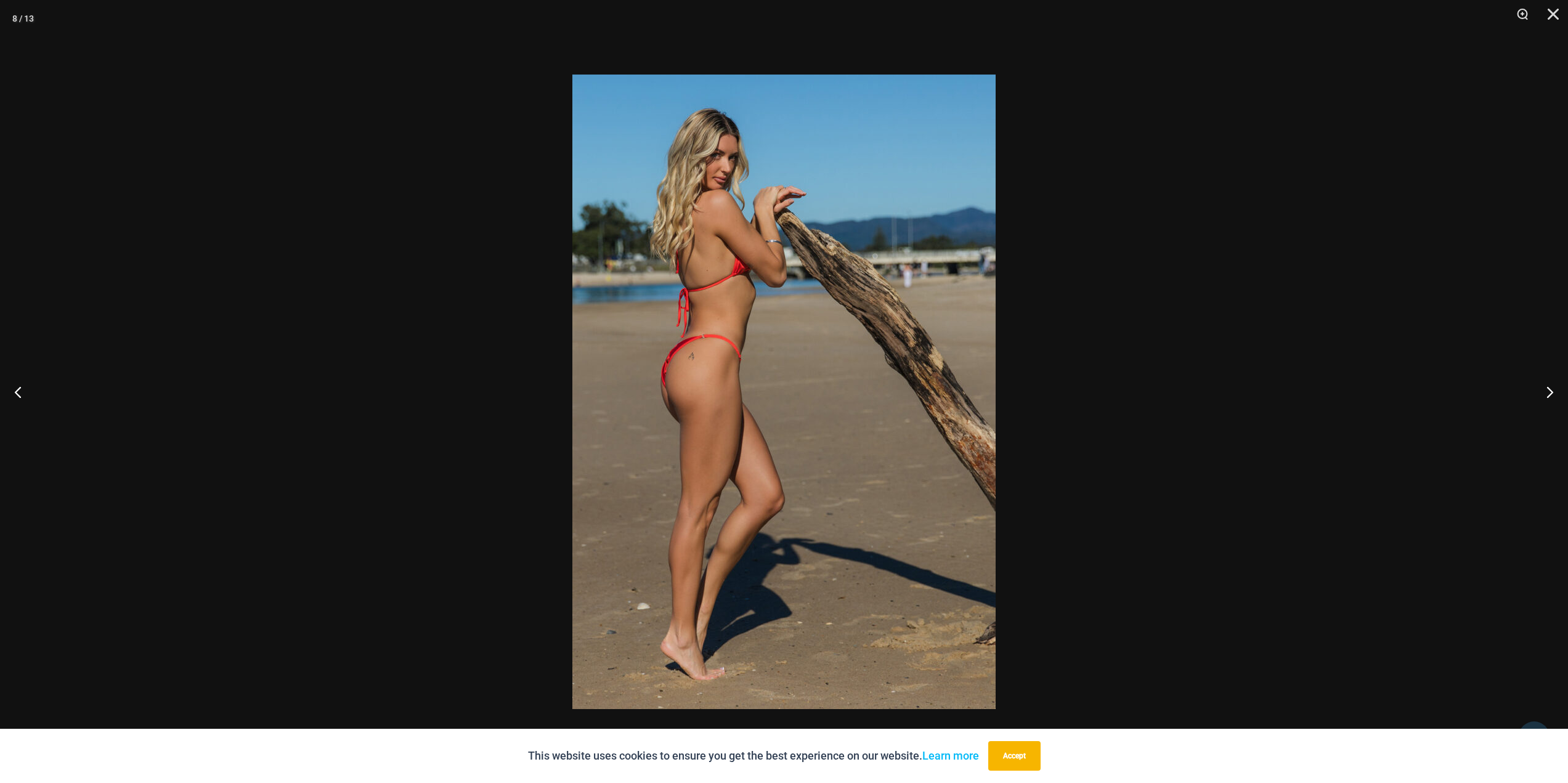
click at [1350, 427] on div at bounding box center [784, 392] width 1568 height 783
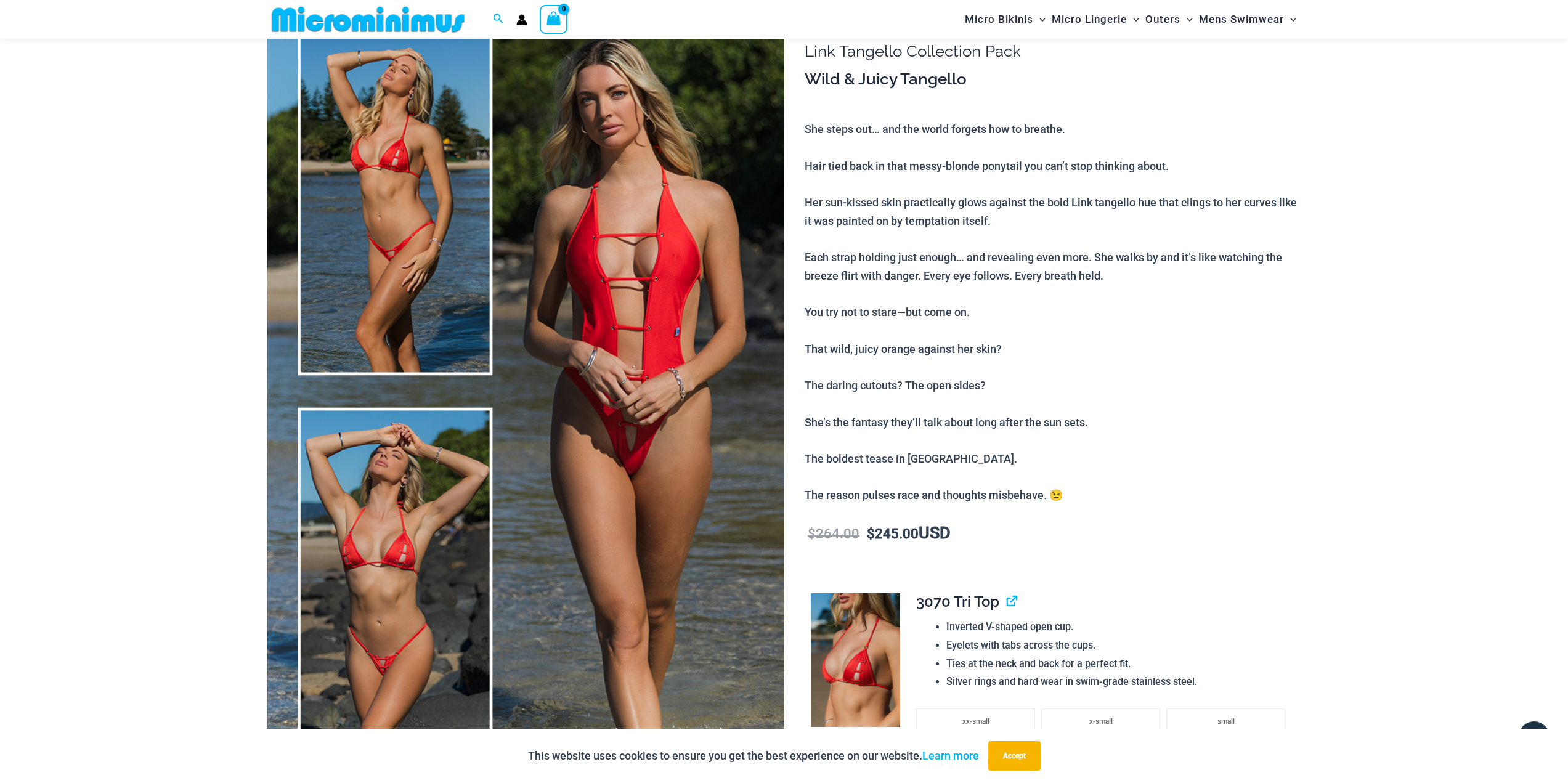
scroll to position [0, 0]
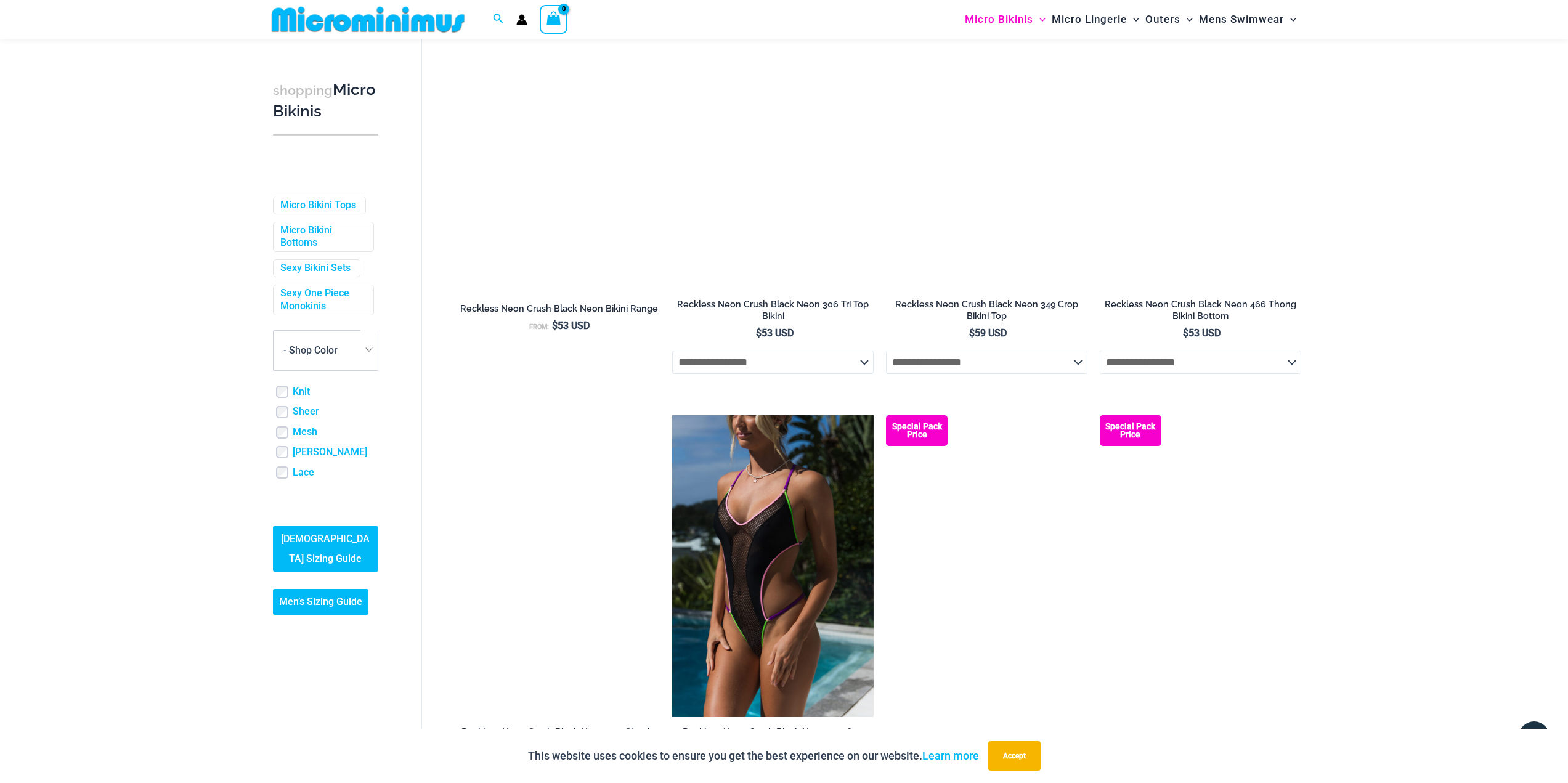
scroll to position [2269, 0]
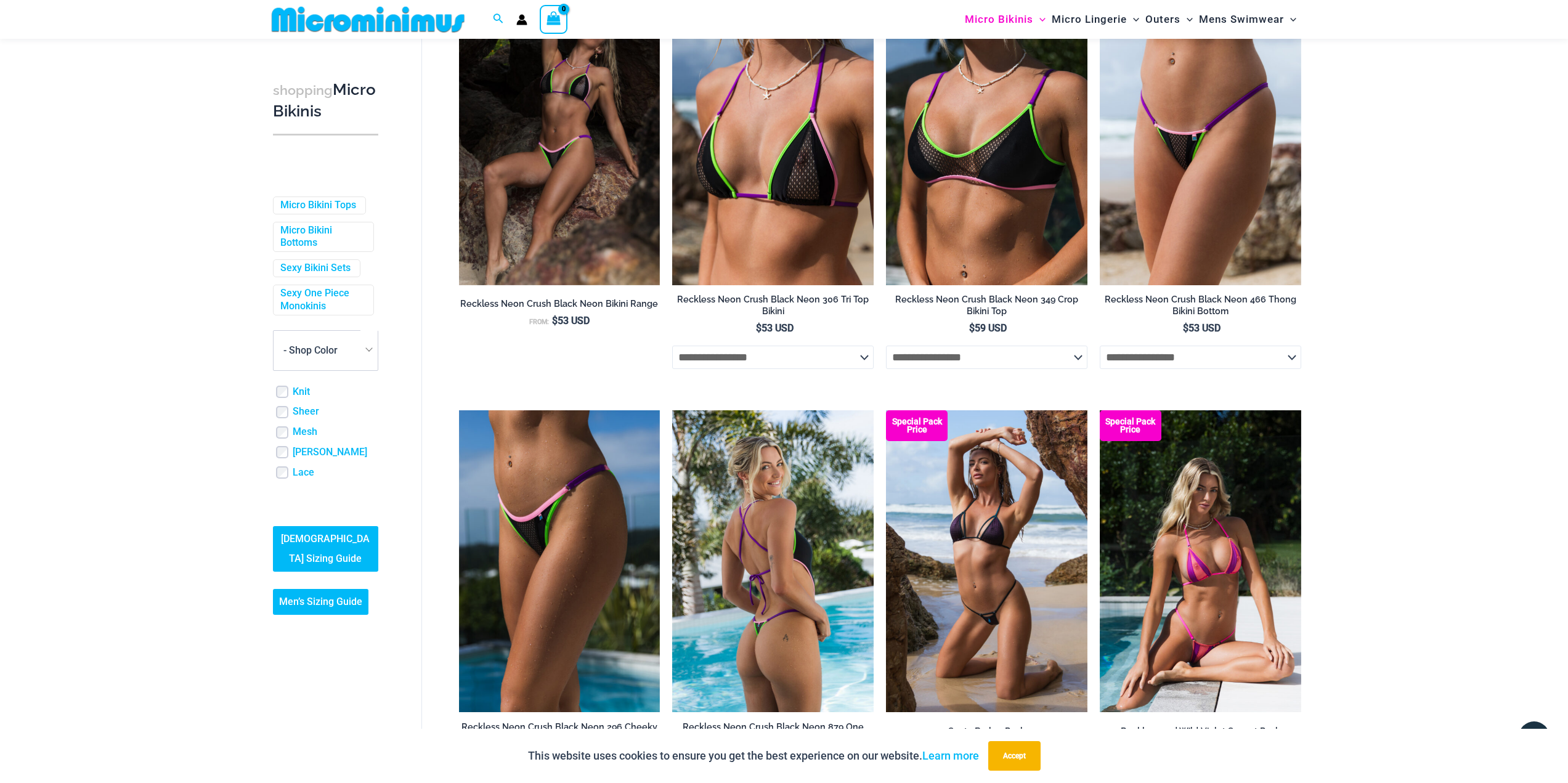
click at [797, 659] on img at bounding box center [773, 561] width 201 height 302
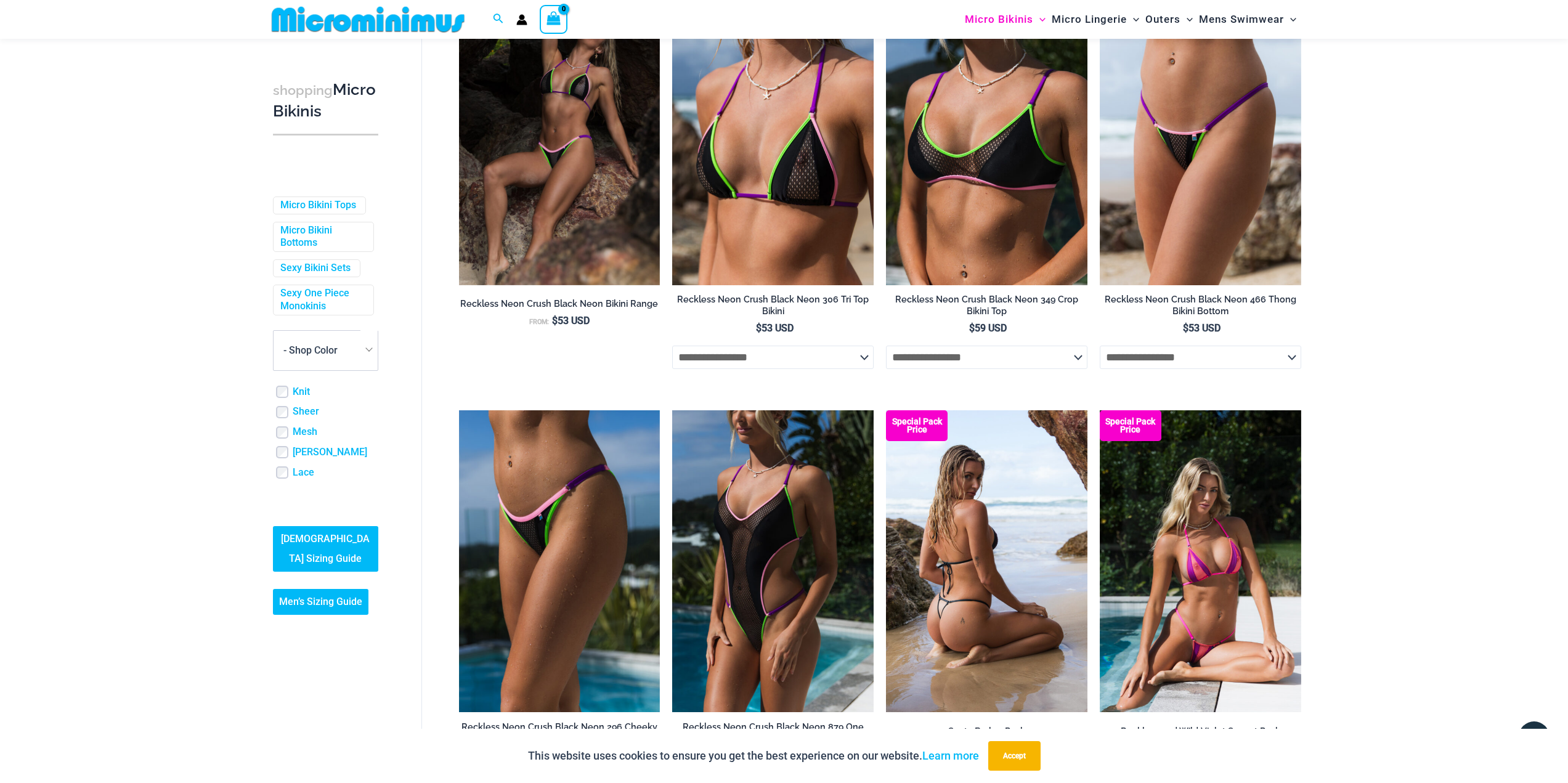
click at [994, 605] on img at bounding box center [986, 561] width 201 height 302
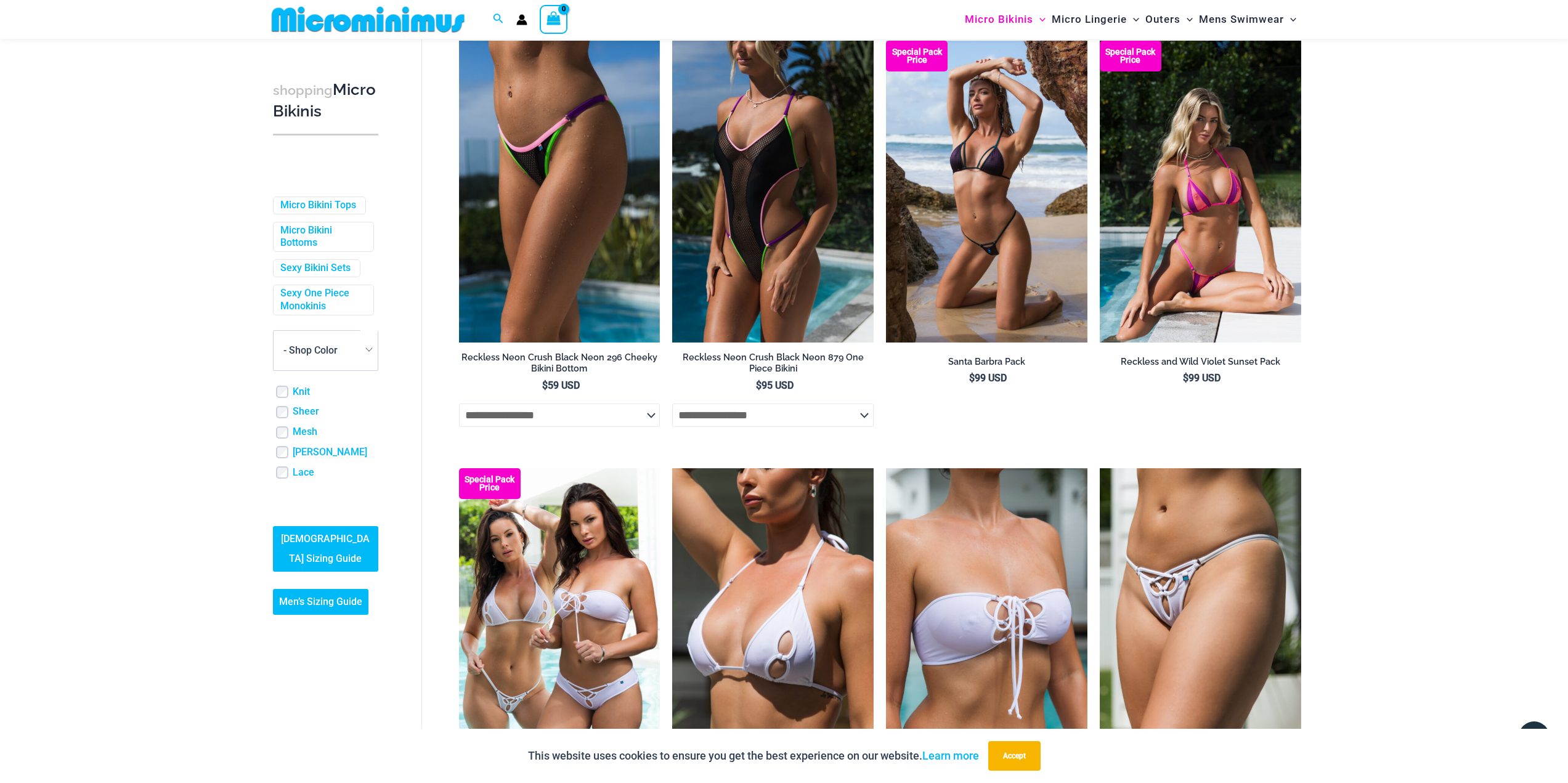
scroll to position [3008, 0]
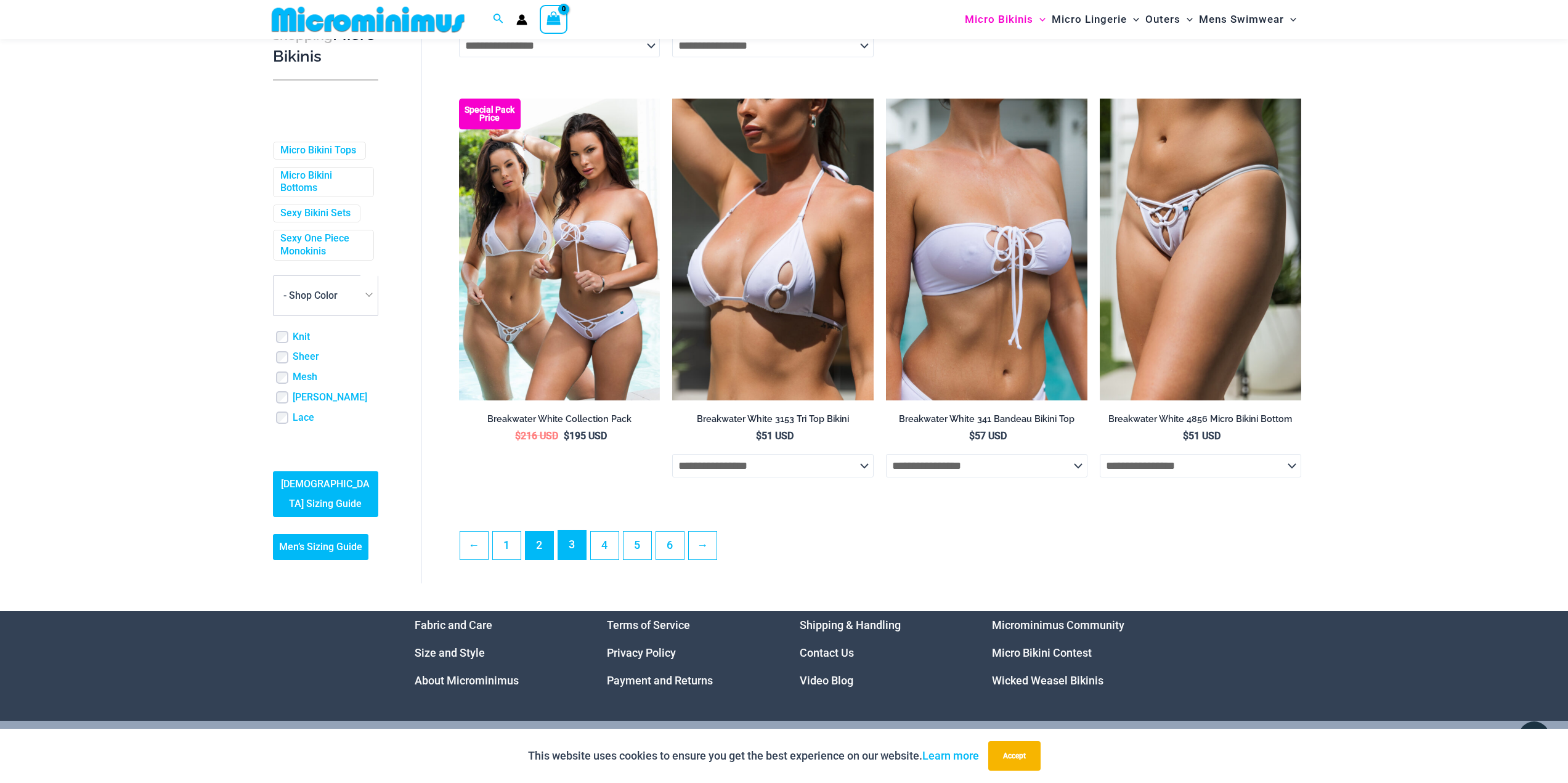
click at [570, 559] on link "3" at bounding box center [572, 545] width 28 height 29
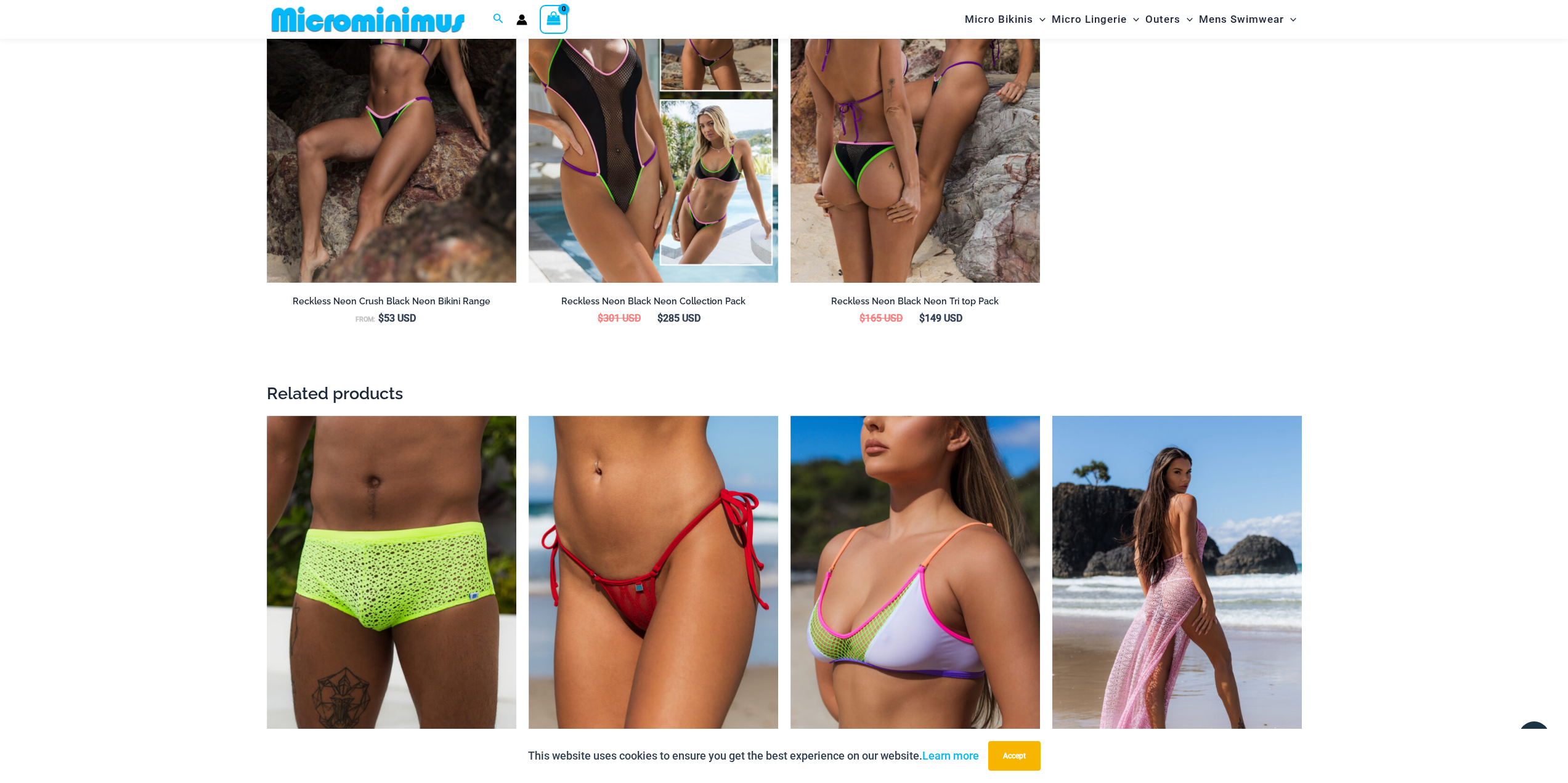
scroll to position [1653, 0]
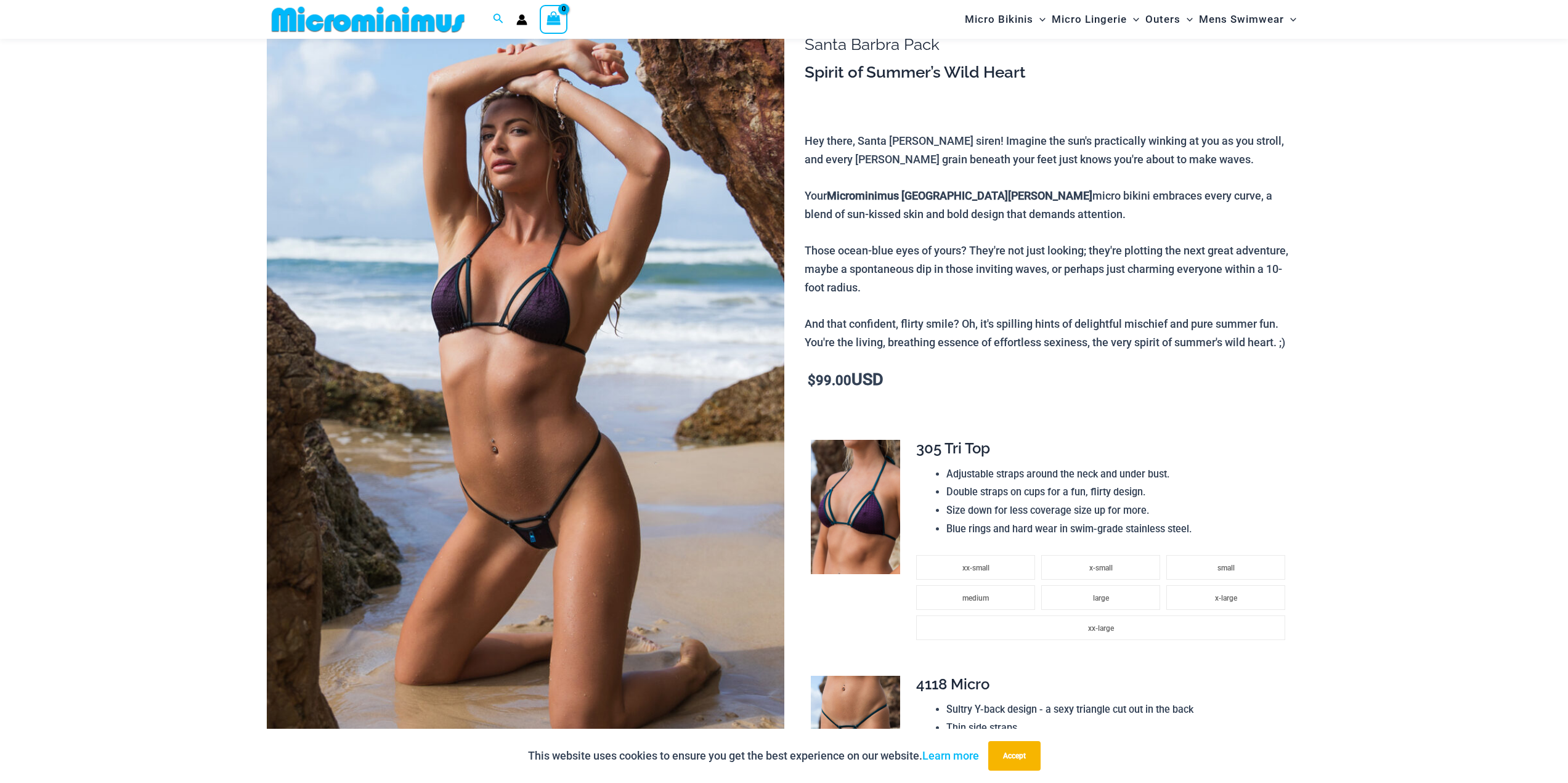
scroll to position [300, 0]
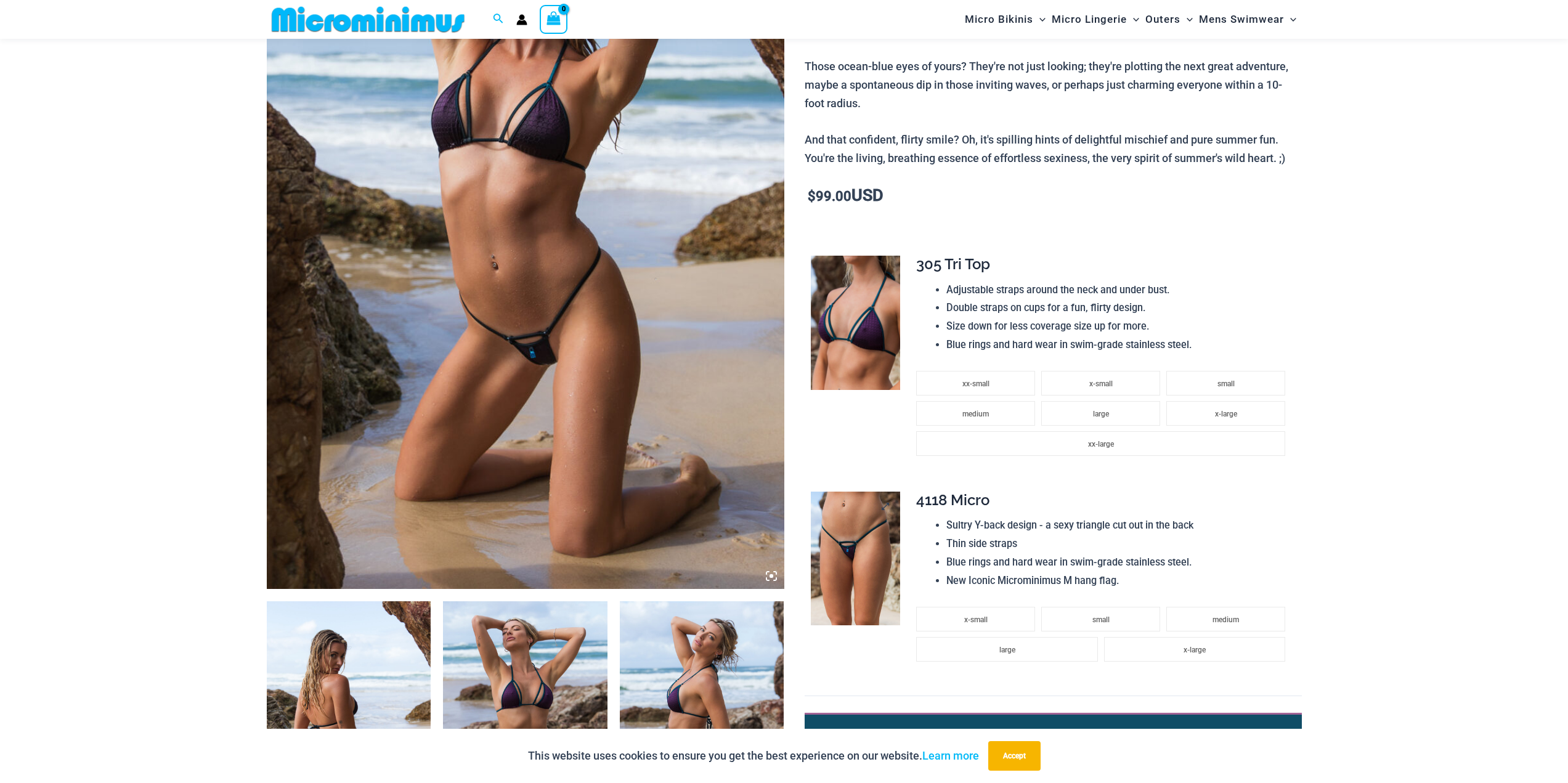
click at [849, 576] on img at bounding box center [856, 559] width 89 height 134
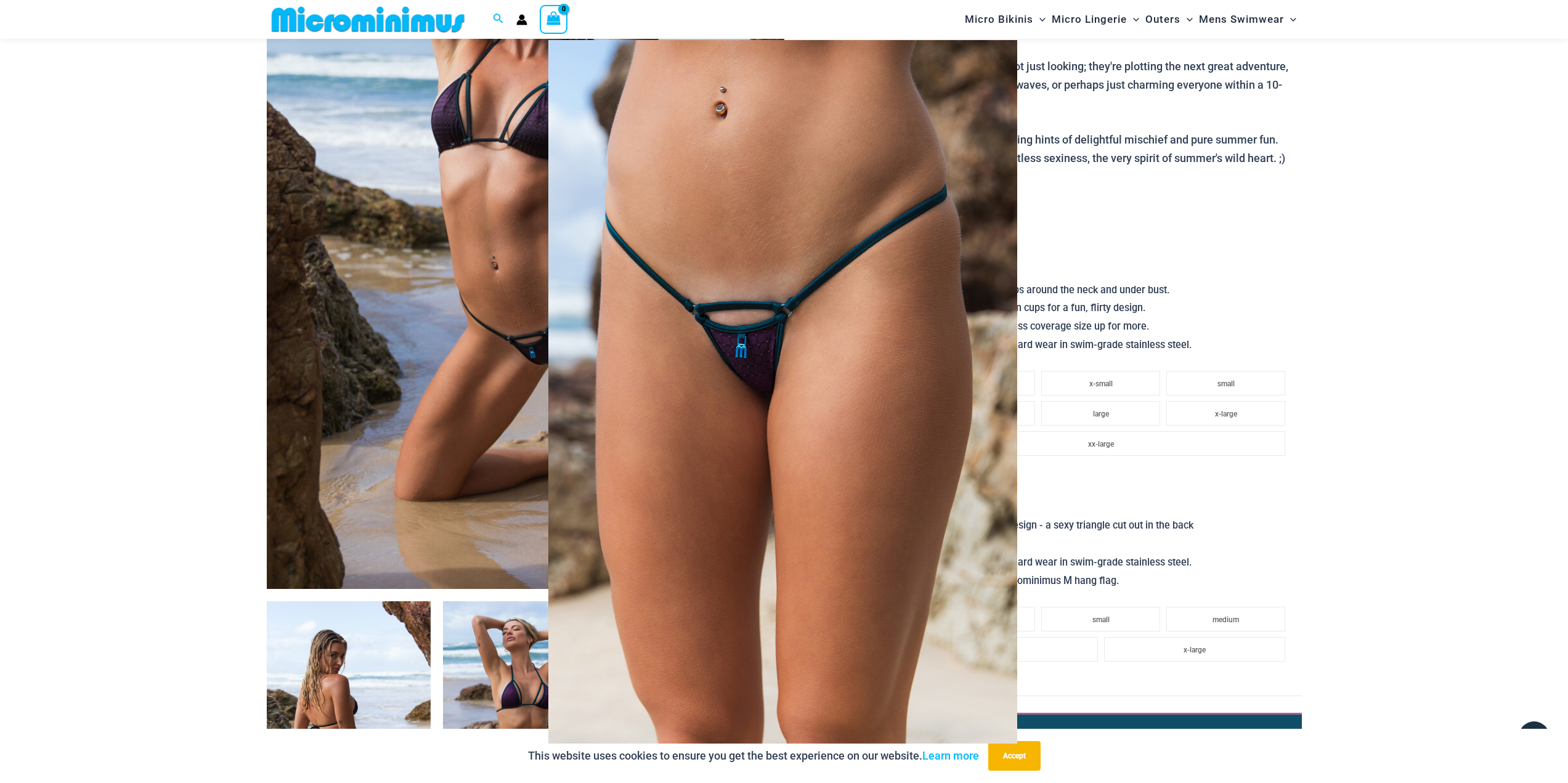
click at [878, 430] on img at bounding box center [782, 392] width 469 height 704
click at [122, 620] on div at bounding box center [784, 392] width 1568 height 783
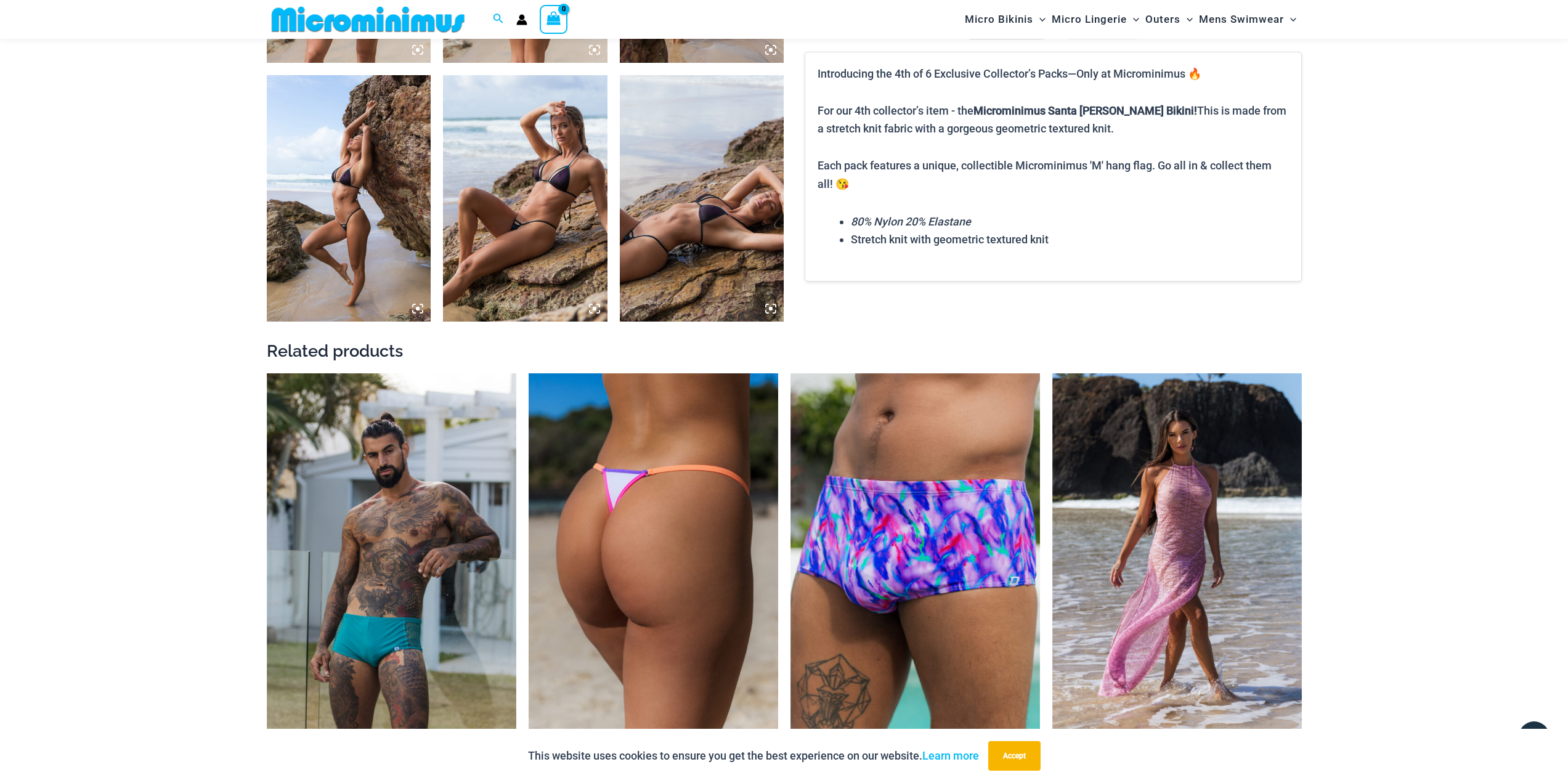
scroll to position [1347, 0]
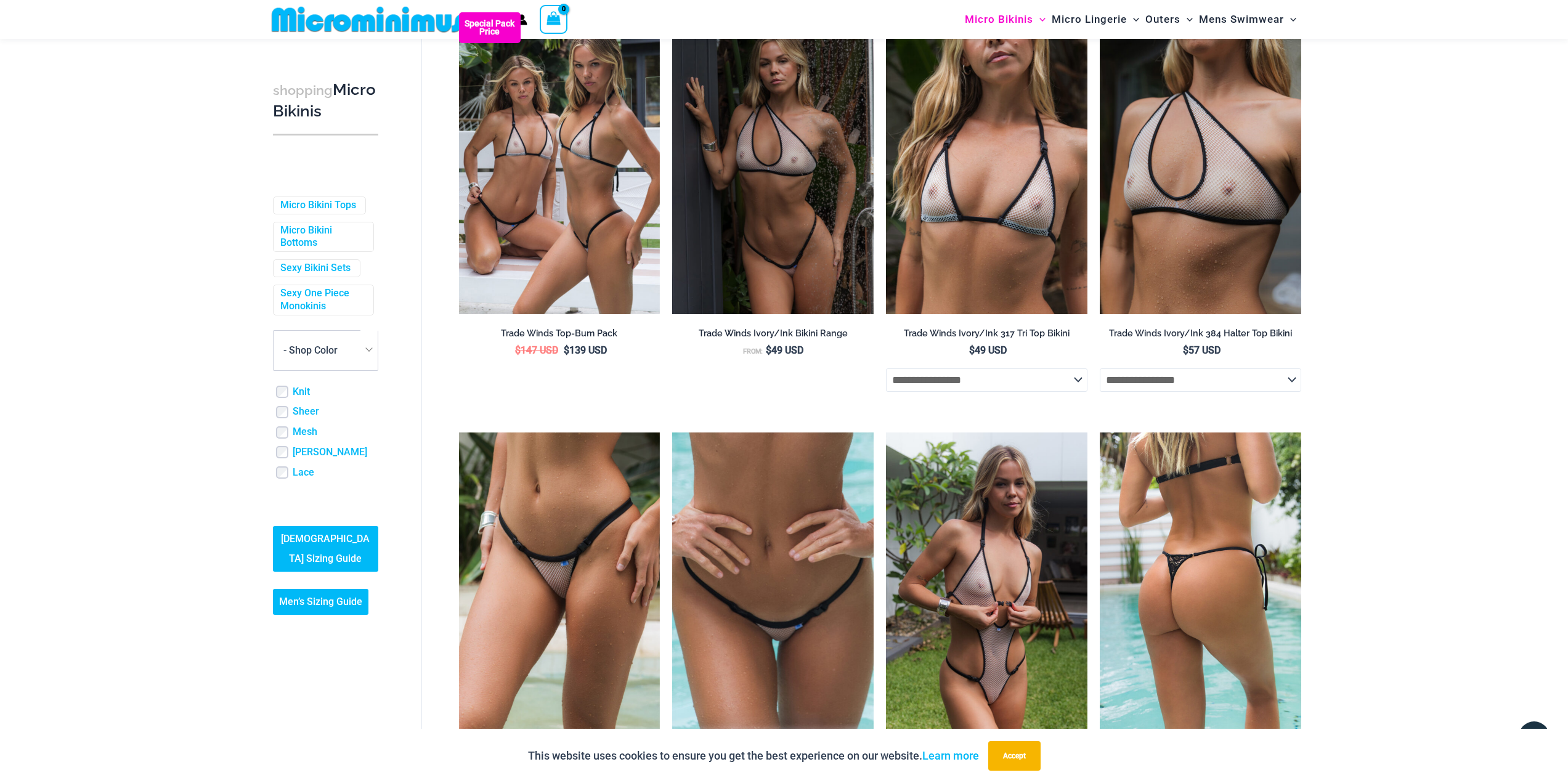
scroll to position [545, 0]
